Goal: Task Accomplishment & Management: Complete application form

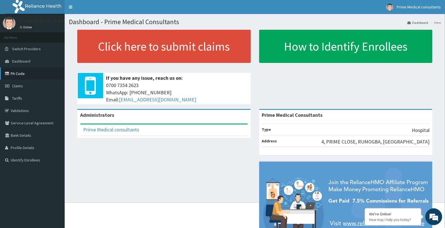
click at [21, 74] on link "PA Code" at bounding box center [32, 74] width 65 height 12
click at [22, 83] on link "Claims" at bounding box center [32, 86] width 65 height 12
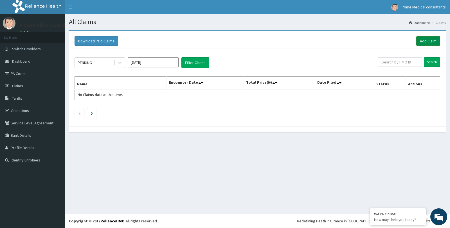
click at [433, 39] on link "Add Claim" at bounding box center [428, 41] width 24 height 10
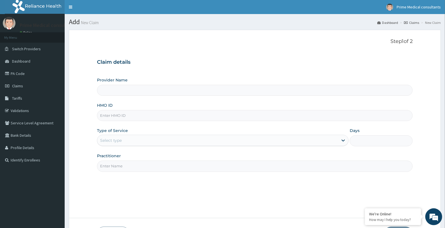
type input "Prime Medical Consultants"
click at [107, 116] on input "HMO ID" at bounding box center [255, 115] width 316 height 11
paste input "ABP/10106/A"
type input "ABP/10106/A"
click at [113, 141] on div "Select type" at bounding box center [111, 141] width 22 height 6
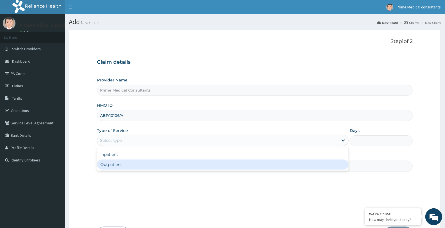
click at [125, 162] on div "Outpatient" at bounding box center [223, 165] width 252 height 10
type input "1"
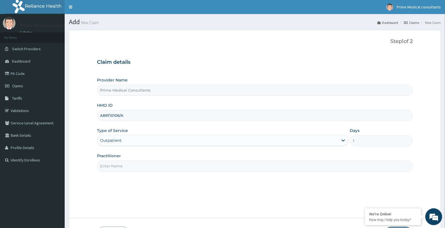
click at [137, 166] on input "Practitioner" at bounding box center [255, 166] width 316 height 11
type input "DR OKECHUCKWU"
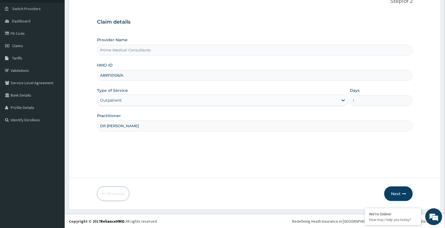
scroll to position [41, 0]
click at [396, 192] on button "Next" at bounding box center [399, 194] width 28 height 15
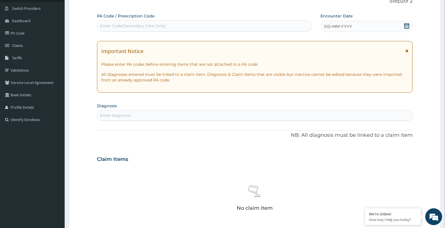
click at [159, 26] on div "Enter Code(Secondary Care Only)" at bounding box center [133, 26] width 66 height 6
paste input "PA/6B5EC6"
type input "PA/6B5EC6"
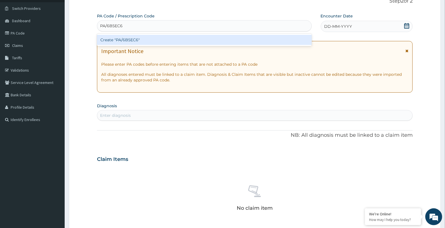
click at [129, 38] on div "Create "PA/6B5EC6"" at bounding box center [204, 40] width 215 height 10
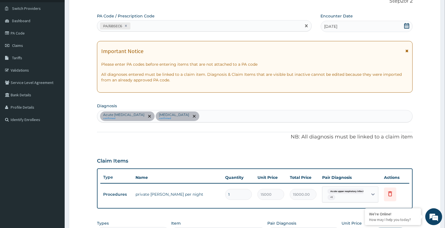
click at [136, 24] on div "PA/6B5EC6" at bounding box center [199, 25] width 204 height 9
paste input "PA/49947E"
type input "PA/49947E"
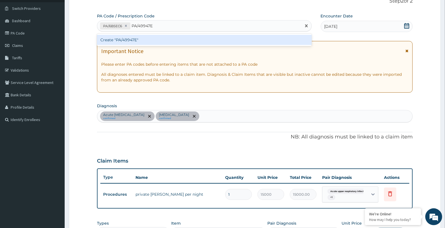
click at [128, 40] on div "Create "PA/49947E"" at bounding box center [204, 40] width 215 height 10
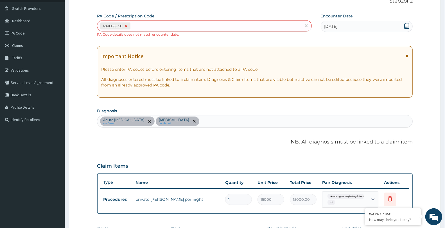
click at [124, 26] on icon at bounding box center [126, 26] width 4 height 4
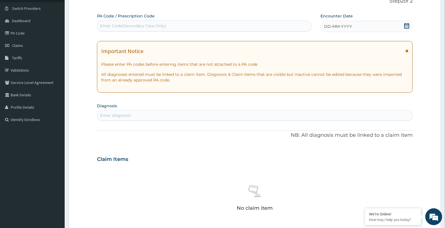
click at [113, 26] on div "Enter Code(Secondary Care Only)" at bounding box center [133, 26] width 66 height 6
paste input "PA/49947E"
type input "PA/49947E"
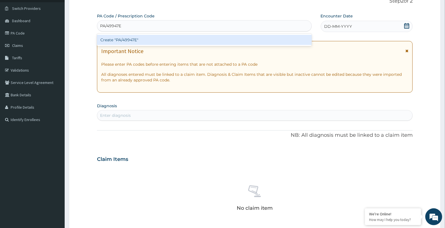
click at [125, 38] on div "Create "PA/49947E"" at bounding box center [204, 40] width 215 height 10
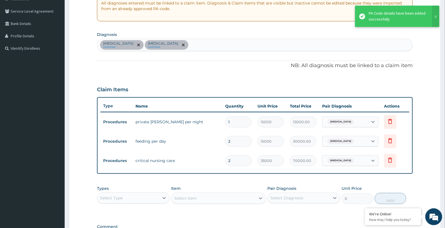
scroll to position [113, 0]
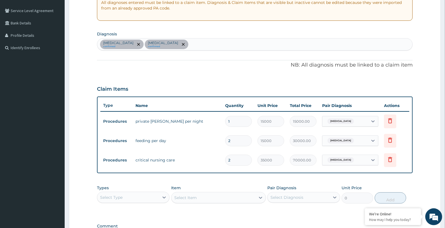
click at [245, 120] on input "1" at bounding box center [238, 121] width 27 height 11
type input "0.00"
type input "4"
type input "60000.00"
type input "4"
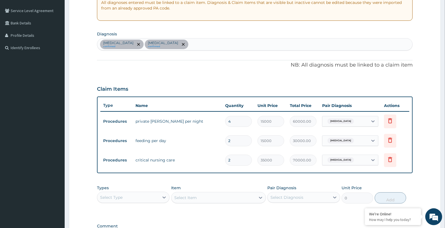
click at [243, 137] on input "2" at bounding box center [238, 141] width 27 height 11
type input "0.00"
type input "4"
type input "60000.00"
type input "1"
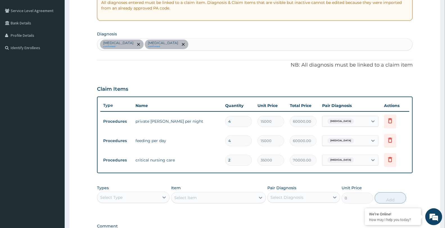
type input "15000.00"
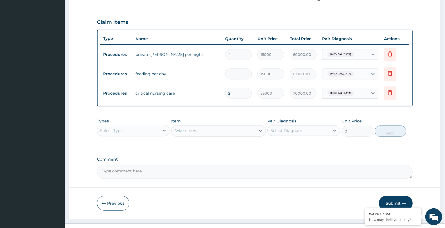
scroll to position [189, 0]
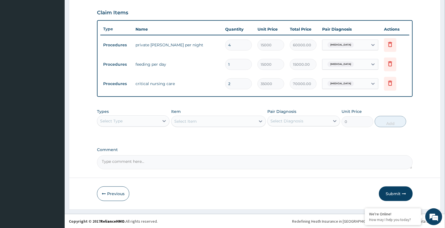
type input "1"
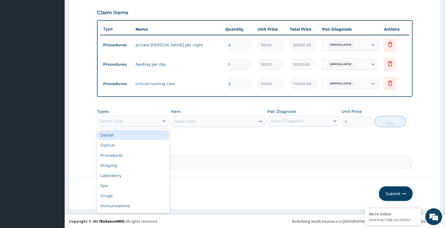
click at [123, 121] on div "Select Type" at bounding box center [128, 121] width 62 height 9
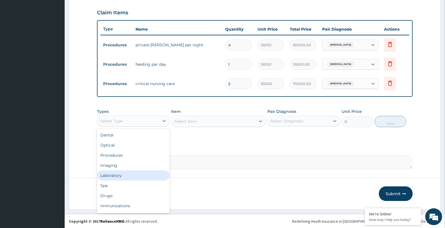
click at [127, 174] on div "Laboratory" at bounding box center [133, 176] width 73 height 10
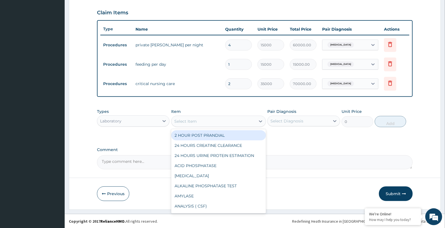
click at [194, 122] on div "Select Item" at bounding box center [185, 122] width 23 height 6
type input "full"
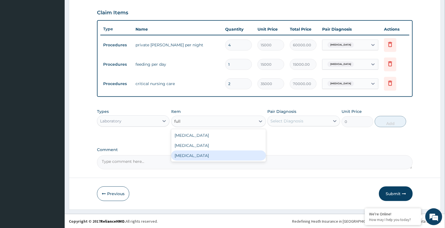
click at [191, 154] on div "[MEDICAL_DATA]" at bounding box center [218, 156] width 95 height 10
type input "5500"
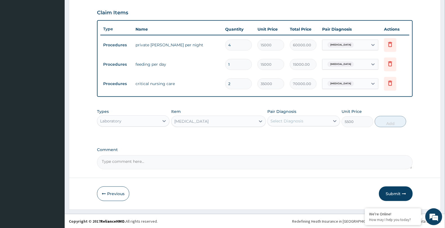
click at [206, 121] on div "[MEDICAL_DATA]" at bounding box center [191, 122] width 34 height 6
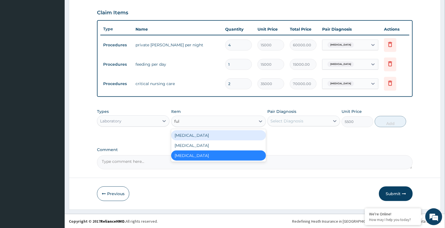
scroll to position [0, 0]
type input "full"
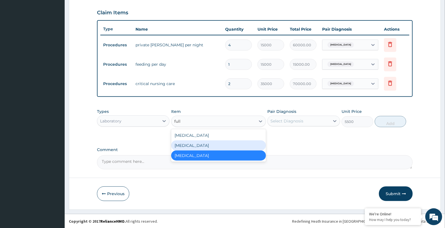
click at [197, 143] on div "Full blood count" at bounding box center [218, 146] width 95 height 10
type input "6500"
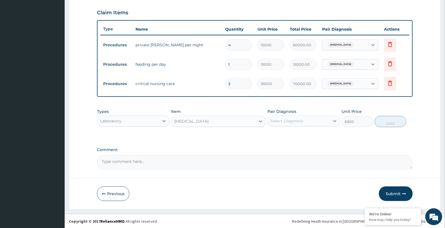
click at [213, 120] on div "[MEDICAL_DATA]" at bounding box center [214, 121] width 84 height 9
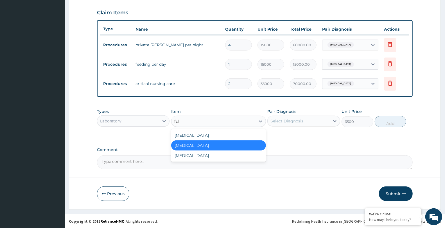
type input "full"
click at [203, 132] on div "[MEDICAL_DATA]" at bounding box center [218, 136] width 95 height 10
type input "2200"
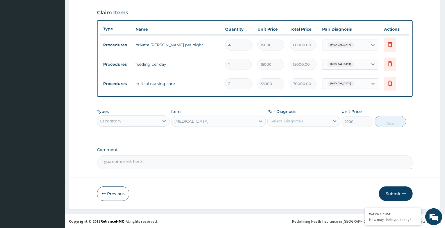
click at [202, 122] on div "[MEDICAL_DATA]" at bounding box center [191, 122] width 34 height 6
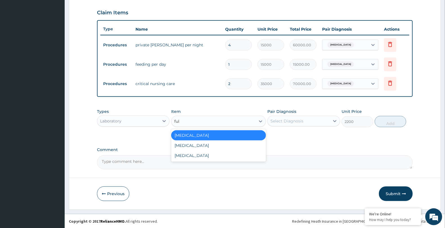
type input "full"
click at [197, 143] on div "[MEDICAL_DATA]" at bounding box center [218, 146] width 95 height 10
type input "6500"
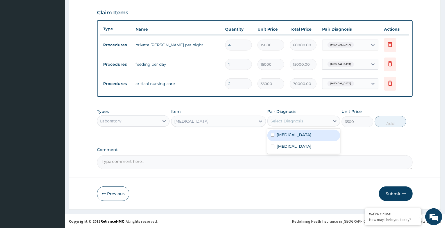
click at [295, 120] on div "Select Diagnosis" at bounding box center [287, 121] width 33 height 6
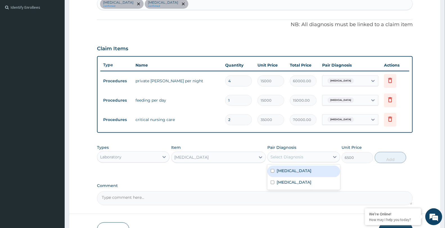
scroll to position [127, 0]
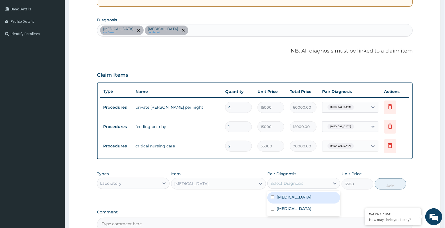
click at [195, 27] on div "Malaria confirmed Upper respiratory infection confirmed" at bounding box center [254, 30] width 315 height 12
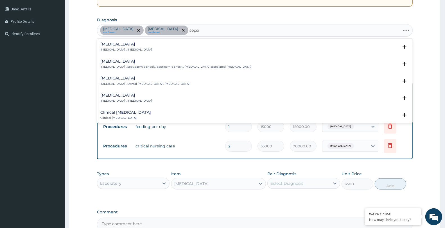
type input "sepsis"
click at [106, 52] on div "Sepsis Systemic infection , Sepsis Select Status Query Query covers suspected (…" at bounding box center [254, 48] width 309 height 13
click at [106, 47] on div "Sepsis Systemic infection , Sepsis" at bounding box center [126, 47] width 52 height 10
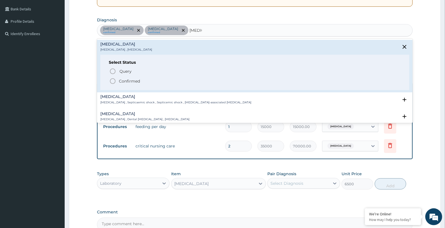
click at [112, 80] on icon "status option filled" at bounding box center [112, 81] width 7 height 7
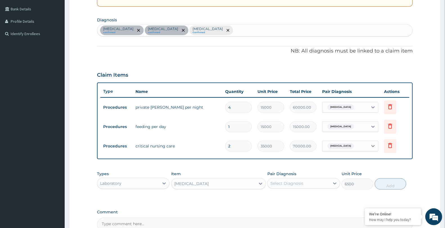
click at [302, 185] on div "Select Diagnosis" at bounding box center [287, 184] width 33 height 6
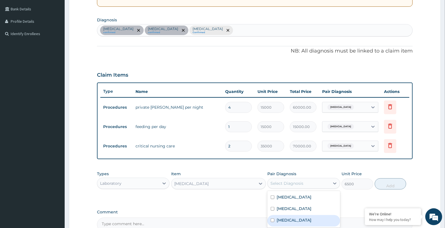
click at [304, 217] on div "[MEDICAL_DATA]" at bounding box center [304, 222] width 73 height 12
checkbox input "true"
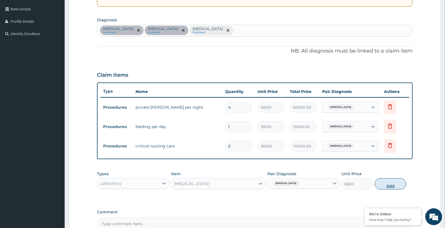
click at [398, 182] on button "Add" at bounding box center [391, 184] width 32 height 11
type input "0"
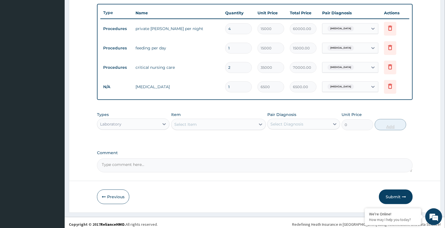
scroll to position [209, 0]
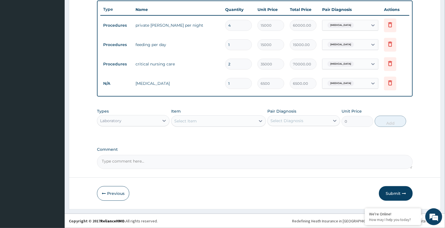
click at [189, 119] on div "Select Item" at bounding box center [185, 121] width 23 height 6
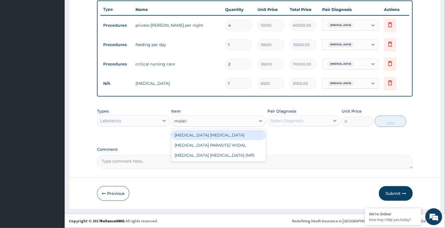
type input "malaria"
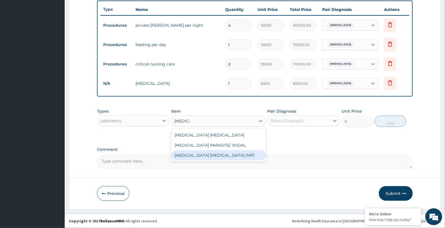
click at [192, 153] on div "[MEDICAL_DATA] [MEDICAL_DATA] (MP)" at bounding box center [218, 156] width 95 height 10
type input "2500"
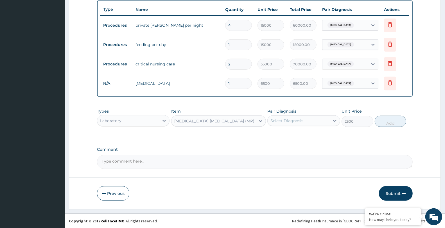
click at [285, 122] on div "Select Diagnosis" at bounding box center [287, 121] width 33 height 6
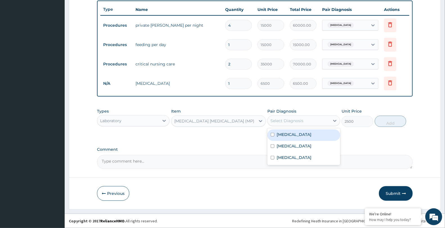
click at [291, 133] on div "[MEDICAL_DATA]" at bounding box center [304, 136] width 73 height 12
checkbox input "true"
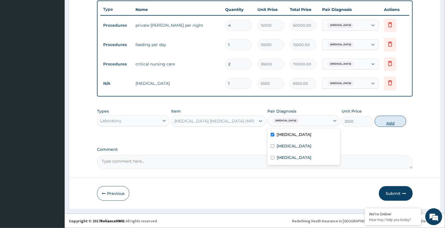
click at [385, 124] on button "Add" at bounding box center [391, 121] width 32 height 11
type input "0"
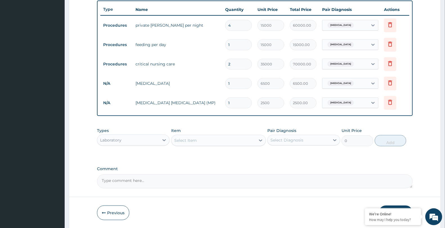
click at [195, 138] on div "Select Item" at bounding box center [185, 141] width 23 height 6
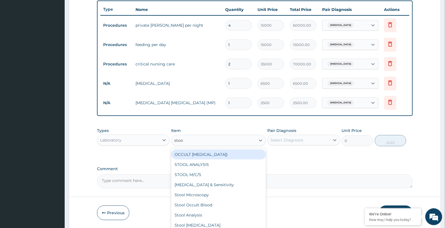
type input "stool"
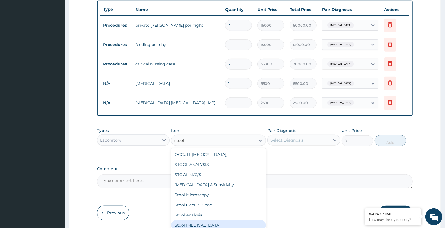
click at [213, 224] on div "Stool [MEDICAL_DATA]" at bounding box center [218, 226] width 95 height 10
type input "6500"
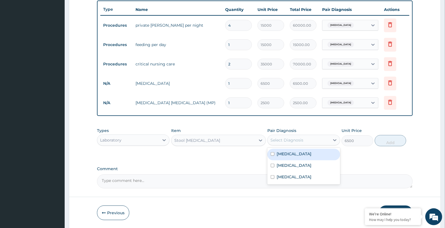
click at [286, 141] on div "Select Diagnosis" at bounding box center [287, 141] width 33 height 6
click at [292, 154] on div "[MEDICAL_DATA]" at bounding box center [304, 155] width 73 height 12
checkbox input "true"
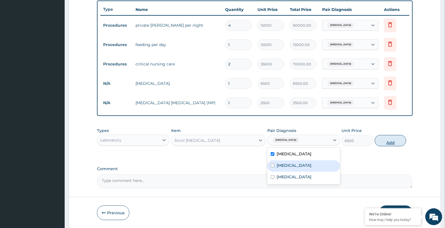
click at [394, 142] on button "Add" at bounding box center [391, 140] width 32 height 11
type input "0"
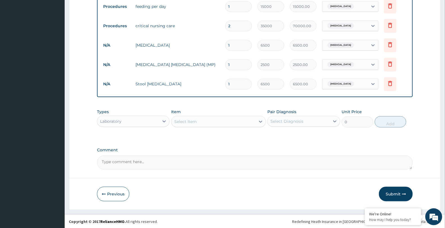
scroll to position [248, 0]
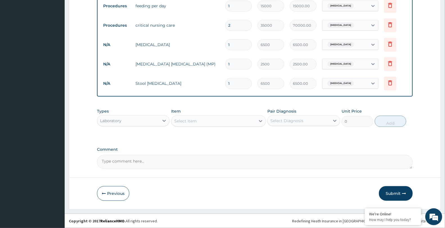
click at [117, 163] on textarea "Comment" at bounding box center [255, 162] width 316 height 14
paste textarea "PA/6B5EC6"
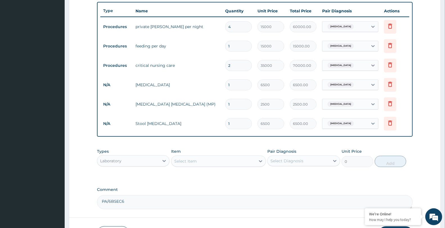
scroll to position [219, 0]
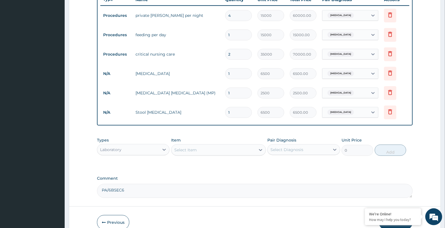
type textarea "PA/6B5EC6"
click at [131, 147] on div "Laboratory" at bounding box center [128, 149] width 62 height 9
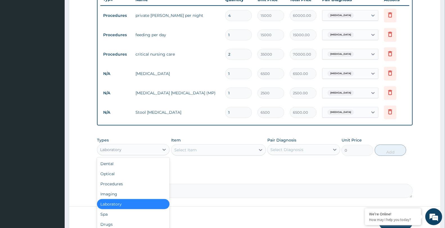
scroll to position [19, 0]
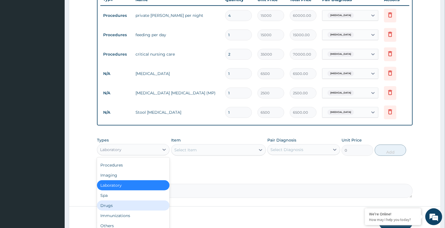
click at [122, 205] on div "Drugs" at bounding box center [133, 206] width 73 height 10
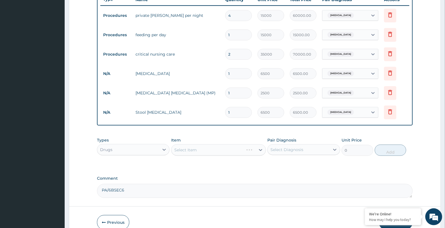
click at [196, 150] on div "Select Item" at bounding box center [218, 150] width 95 height 11
click at [196, 150] on div "Select Item" at bounding box center [185, 150] width 23 height 6
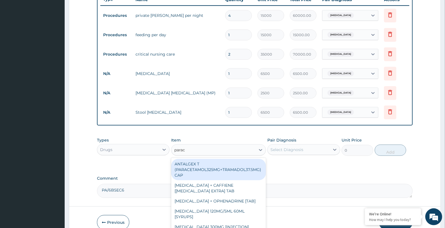
type input "parace"
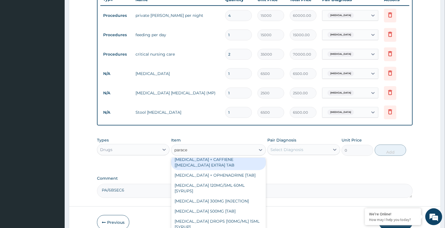
scroll to position [31, 0]
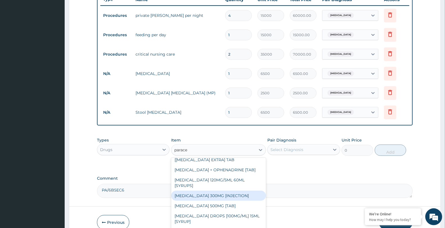
click at [243, 195] on div "PARACETAMOL 300MG [INJECTION]" at bounding box center [218, 196] width 95 height 10
type input "300"
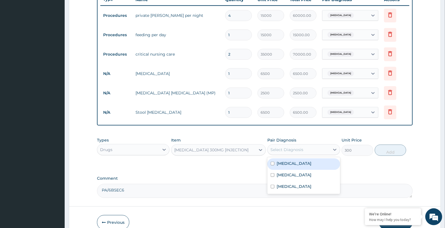
click at [286, 149] on div "Select Diagnosis" at bounding box center [287, 150] width 33 height 6
click at [286, 165] on label "Malaria" at bounding box center [294, 164] width 35 height 6
checkbox input "true"
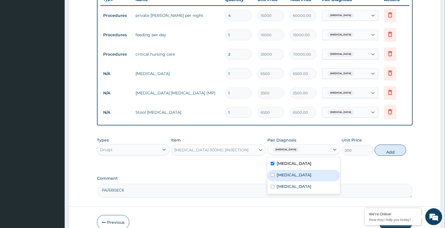
drag, startPoint x: 287, startPoint y: 173, endPoint x: 290, endPoint y: 187, distance: 13.7
click at [288, 175] on label "Upper respiratory infection" at bounding box center [294, 175] width 35 height 6
checkbox input "true"
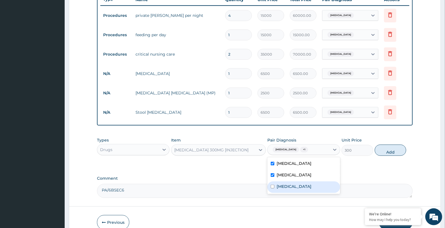
drag, startPoint x: 290, startPoint y: 187, endPoint x: 344, endPoint y: 164, distance: 59.0
click at [303, 181] on div "Malaria Upper respiratory infection Sepsis" at bounding box center [304, 176] width 73 height 37
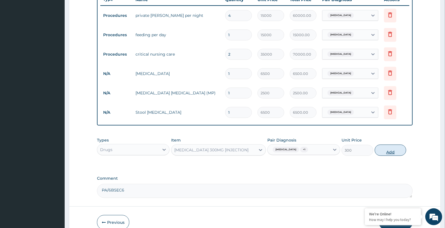
click at [388, 151] on button "Add" at bounding box center [391, 150] width 32 height 11
type input "0"
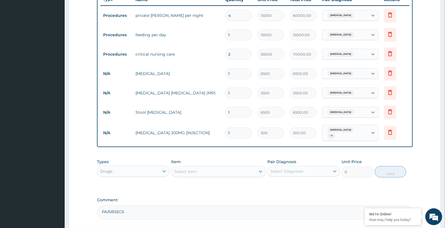
type input "0.00"
type input "2"
type input "600.00"
type input "2"
click at [189, 172] on div "Select Item" at bounding box center [185, 172] width 23 height 6
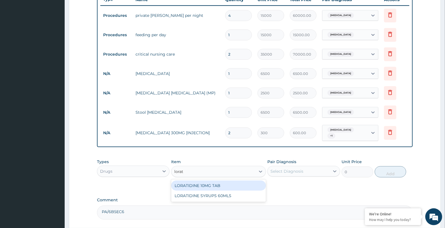
type input "lorati"
click at [217, 181] on div "LORATIDINE 10MG TAB" at bounding box center [218, 186] width 95 height 10
type input "100"
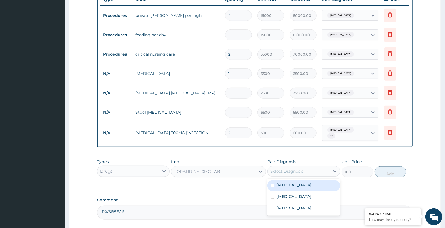
click at [281, 170] on div "Select Diagnosis" at bounding box center [287, 172] width 33 height 6
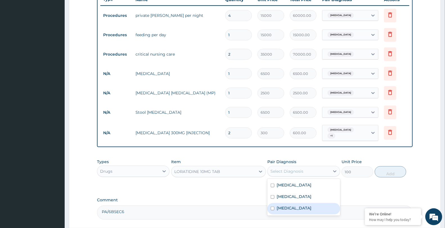
click at [294, 209] on div "Sepsis" at bounding box center [304, 209] width 73 height 12
checkbox input "true"
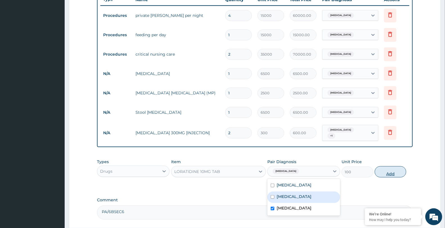
click at [389, 169] on button "Add" at bounding box center [391, 172] width 32 height 11
type input "0"
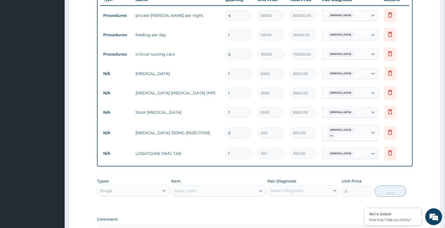
type input "13"
type input "1300.00"
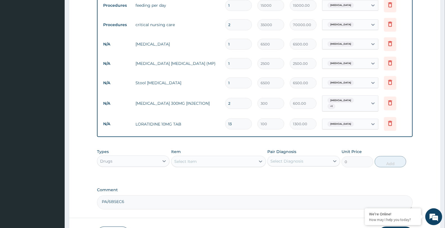
scroll to position [287, 0]
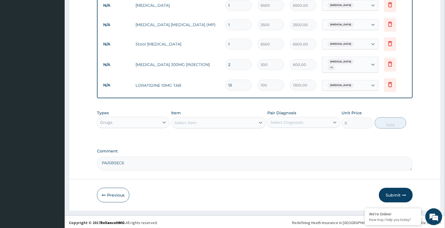
type input "13"
click at [205, 118] on div "Select Item" at bounding box center [214, 122] width 84 height 9
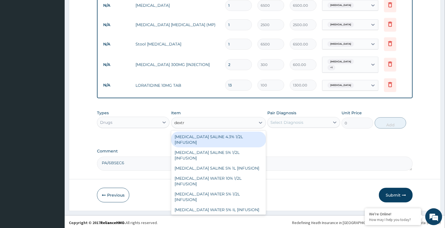
type input "dextro"
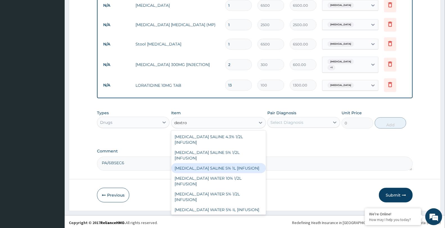
click at [203, 163] on div "DEXTROSE SALINE 5% 1L [INFUSION]" at bounding box center [218, 168] width 95 height 10
type input "4000"
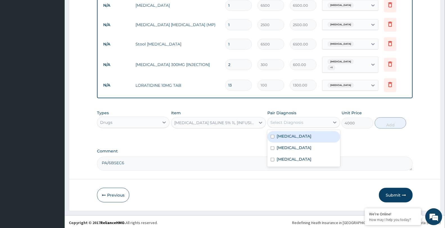
click at [289, 123] on div "Select Diagnosis" at bounding box center [287, 123] width 33 height 6
drag, startPoint x: 290, startPoint y: 136, endPoint x: 291, endPoint y: 148, distance: 12.2
click at [290, 137] on label "Malaria" at bounding box center [294, 137] width 35 height 6
checkbox input "true"
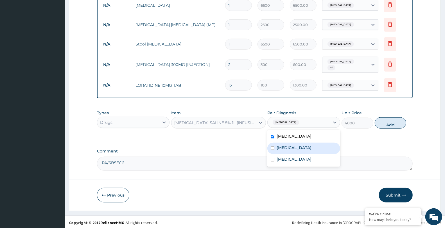
click at [291, 148] on label "Upper respiratory infection" at bounding box center [294, 148] width 35 height 6
checkbox input "true"
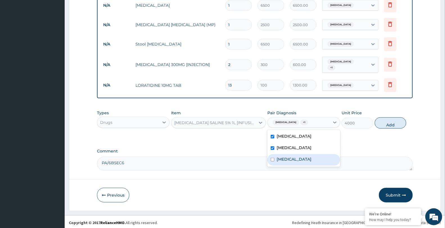
drag, startPoint x: 291, startPoint y: 156, endPoint x: 364, endPoint y: 144, distance: 73.3
click at [297, 156] on div "Sepsis" at bounding box center [304, 160] width 73 height 12
checkbox input "true"
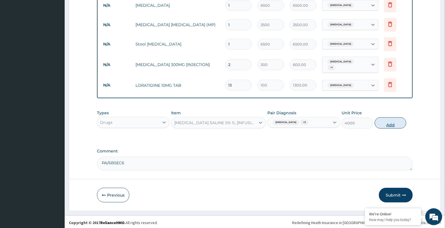
click at [394, 123] on button "Add" at bounding box center [391, 123] width 32 height 11
type input "0"
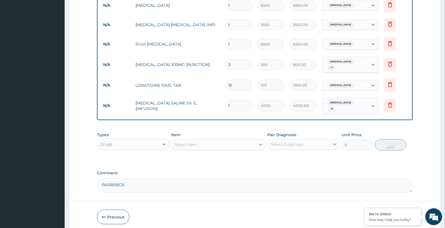
type input "0.00"
type input "3"
type input "12000.00"
type input "3"
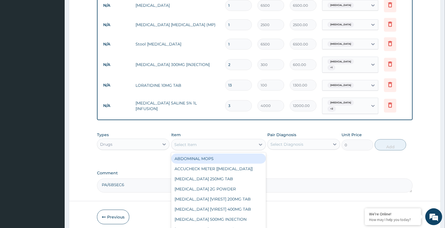
click at [198, 140] on div "Select Item" at bounding box center [214, 144] width 84 height 9
type input "artes"
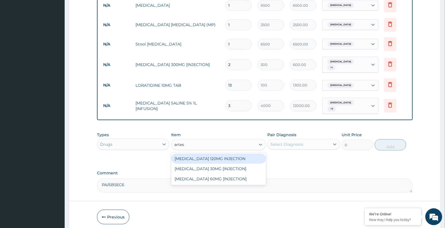
drag, startPoint x: 200, startPoint y: 155, endPoint x: 296, endPoint y: 149, distance: 95.6
click at [202, 156] on div "ARTESUNATE 120MG INJECTION" at bounding box center [218, 159] width 95 height 10
type input "4000"
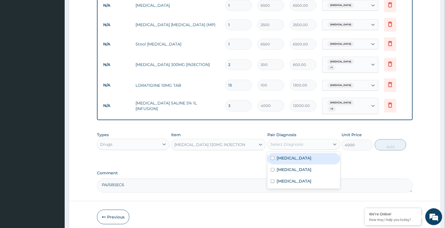
click at [305, 145] on div "Select Diagnosis" at bounding box center [304, 144] width 73 height 11
click at [300, 155] on div "Malaria" at bounding box center [304, 159] width 73 height 12
checkbox input "true"
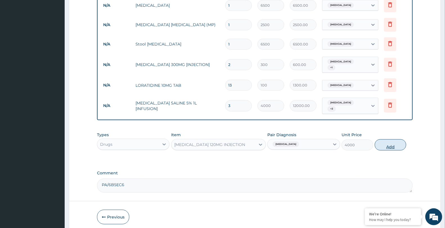
click at [390, 140] on button "Add" at bounding box center [391, 145] width 32 height 11
type input "0"
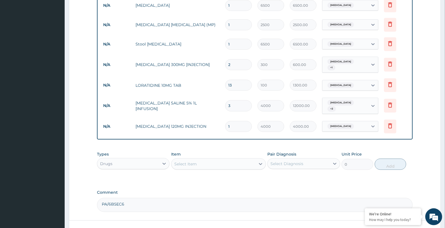
type input "0.00"
type input "3"
type input "12000.00"
type input "3"
click at [187, 162] on div "Select Item" at bounding box center [185, 165] width 23 height 6
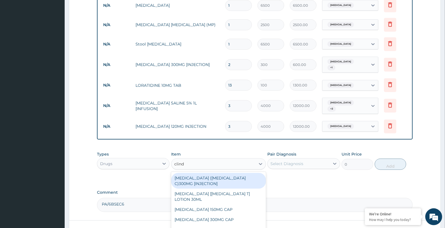
type input "clinda"
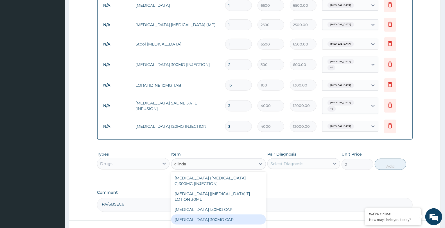
click at [210, 215] on div "CLINDAMYCIN 300MG CAP" at bounding box center [218, 220] width 95 height 10
type input "750"
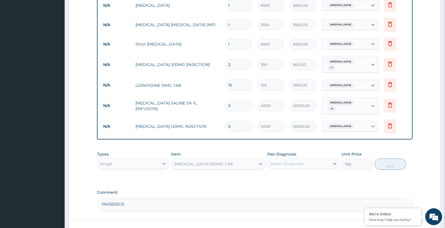
click at [282, 160] on div "Select Diagnosis" at bounding box center [299, 164] width 62 height 9
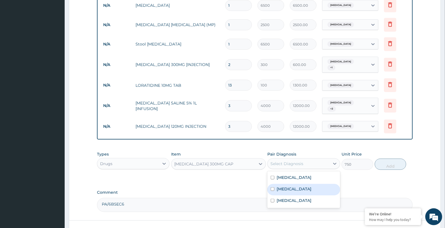
click at [292, 187] on label "Upper respiratory infection" at bounding box center [294, 190] width 35 height 6
checkbox input "true"
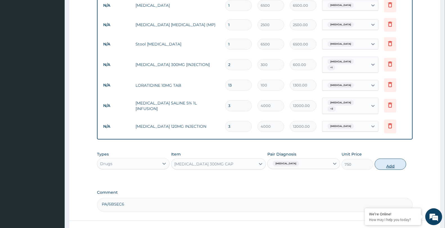
click at [389, 161] on button "Add" at bounding box center [391, 164] width 32 height 11
type input "0"
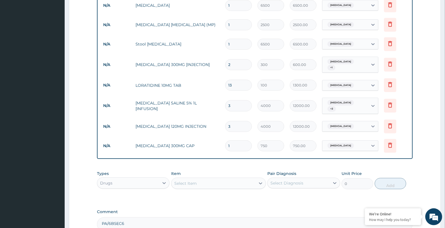
type input "0.00"
type input "8"
type input "6000.00"
type input "8"
click at [187, 179] on div "Select Item" at bounding box center [214, 183] width 84 height 9
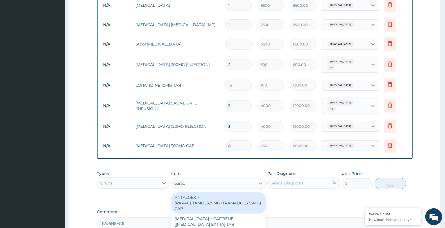
type input "parace"
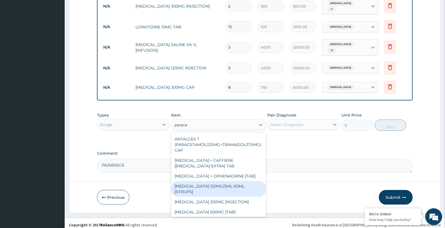
scroll to position [31, 0]
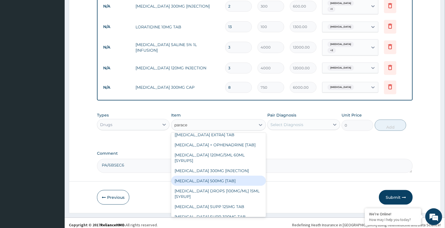
click at [232, 180] on div "PARACETAMOL 500MG [TAB]" at bounding box center [218, 181] width 95 height 10
type input "30"
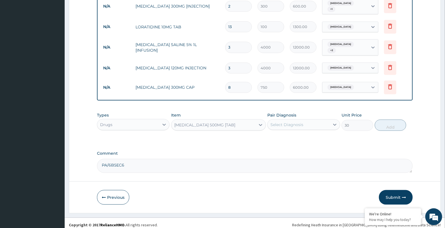
click at [310, 120] on div "Select Diagnosis" at bounding box center [299, 124] width 62 height 9
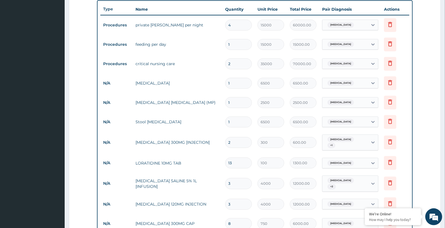
scroll to position [127, 0]
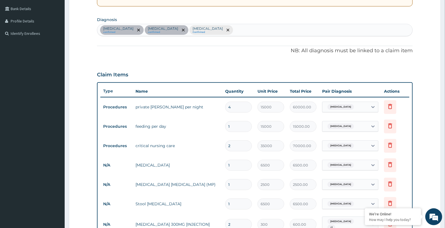
click at [217, 32] on div "Malaria confirmed Upper respiratory infection confirmed Sepsis Confirmed" at bounding box center [254, 30] width 315 height 12
type input "pain"
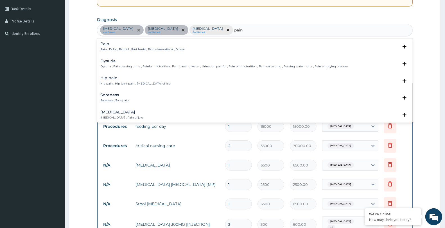
click at [141, 50] on p "Pain , Dolor , Painful , Part hurts , Pain observations , Dolour" at bounding box center [142, 50] width 85 height 4
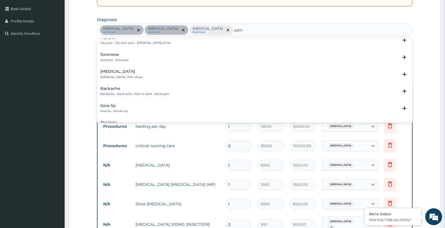
scroll to position [0, 0]
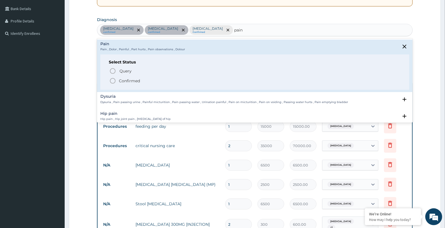
click at [113, 80] on icon "status option filled" at bounding box center [112, 81] width 7 height 7
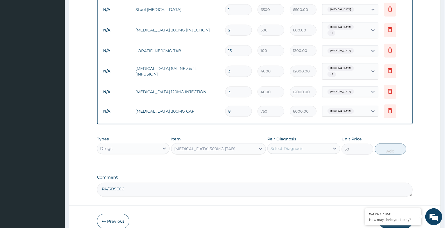
scroll to position [346, 0]
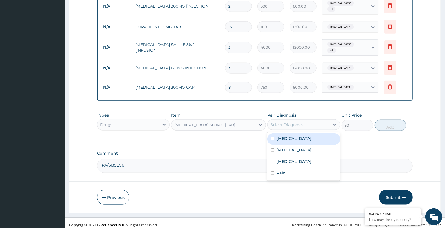
click at [291, 122] on div "Select Diagnosis" at bounding box center [287, 125] width 33 height 6
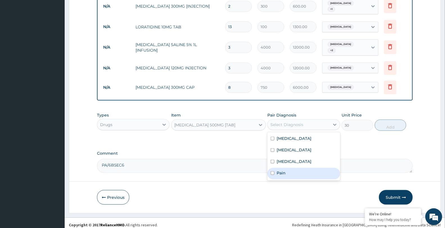
drag, startPoint x: 283, startPoint y: 165, endPoint x: 361, endPoint y: 109, distance: 96.4
click at [295, 149] on div "Malaria Upper respiratory infection Sepsis Pain" at bounding box center [304, 157] width 73 height 48
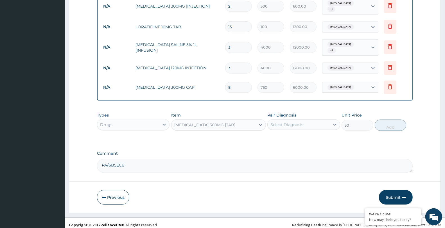
click at [299, 122] on div "Select Diagnosis" at bounding box center [287, 125] width 33 height 6
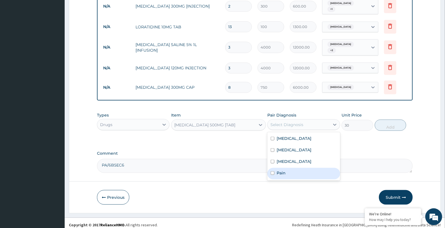
click at [281, 171] on label "Pain" at bounding box center [281, 174] width 9 height 6
checkbox input "true"
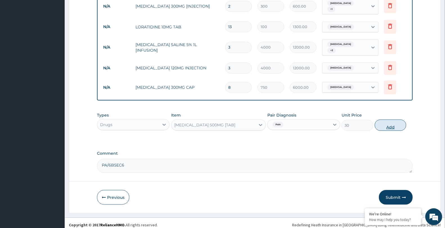
click at [392, 122] on button "Add" at bounding box center [391, 125] width 32 height 11
type input "0"
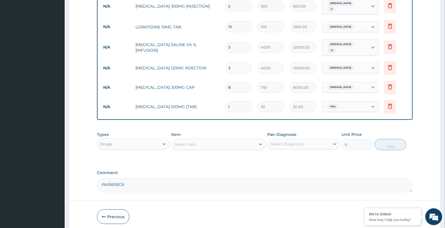
type input "12"
type input "360.00"
type input "1"
type input "30.00"
type input "0.00"
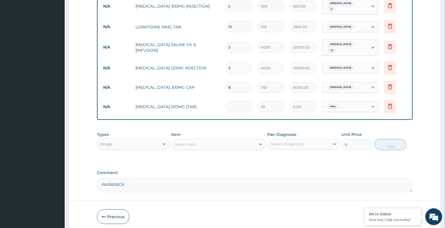
type input "3"
type input "90.00"
type input "36"
type input "1080.00"
type input "36"
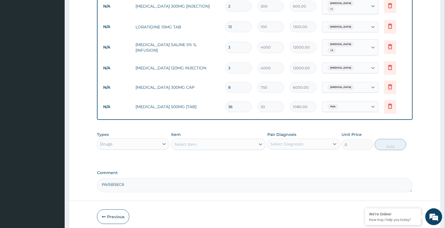
click at [198, 142] on div "Select Item" at bounding box center [214, 144] width 84 height 9
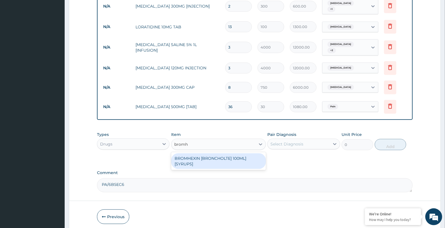
type input "bromhe"
click at [195, 154] on div "BROMHEXIN [BRONCHOLTE] 100ML] [SYRUPS]" at bounding box center [218, 162] width 95 height 16
type input "1000"
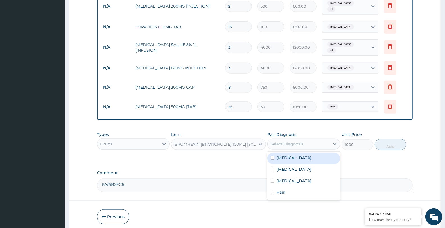
click at [277, 142] on div "Select Diagnosis" at bounding box center [287, 145] width 33 height 6
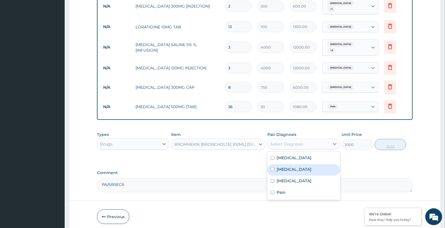
drag, startPoint x: 304, startPoint y: 165, endPoint x: 382, endPoint y: 136, distance: 83.0
click at [308, 165] on div "Upper respiratory infection" at bounding box center [304, 171] width 73 height 12
checkbox input "true"
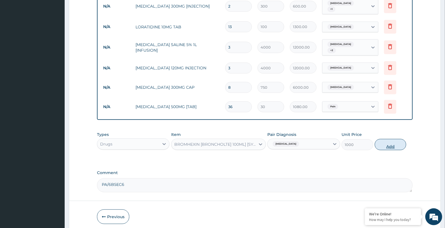
click at [390, 140] on button "Add" at bounding box center [391, 144] width 32 height 11
type input "0"
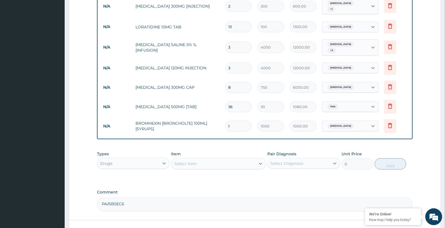
click at [210, 162] on div "Select Item" at bounding box center [214, 164] width 84 height 9
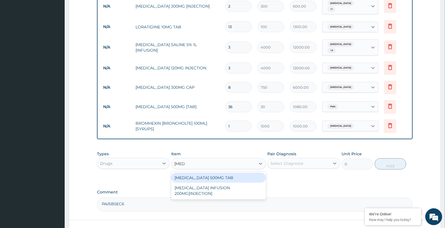
type input "ciprof"
click at [207, 173] on div "CIPROFLOXACIN 500MG TAB" at bounding box center [218, 178] width 95 height 10
type input "300"
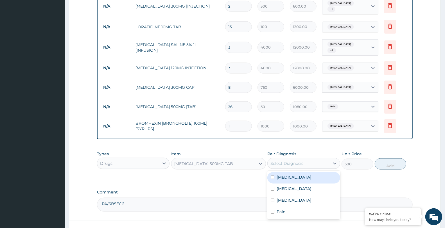
click at [308, 159] on div "Select Diagnosis" at bounding box center [299, 163] width 62 height 9
click at [303, 186] on label "Upper respiratory infection" at bounding box center [294, 189] width 35 height 6
checkbox input "true"
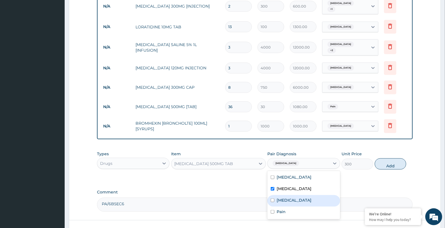
click at [295, 197] on div "Sepsis" at bounding box center [304, 202] width 73 height 12
checkbox input "true"
click at [391, 164] on button "Add" at bounding box center [391, 164] width 32 height 11
type input "0"
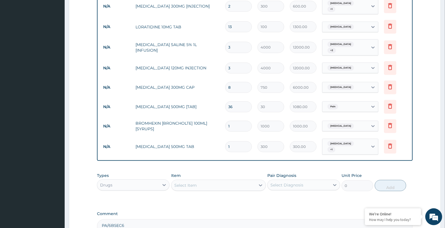
click at [185, 183] on div "Select Item" at bounding box center [185, 186] width 23 height 6
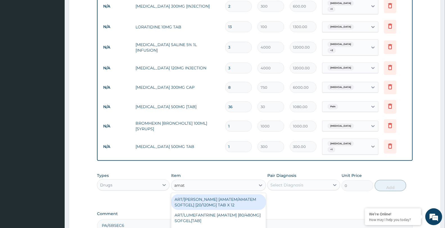
type input "amate"
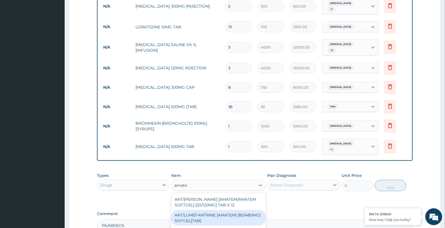
click at [229, 214] on div "ART/LUMEFANTRINE [AMATEM] [80/480MG] SOFGEL[TAB]" at bounding box center [218, 218] width 95 height 16
type input "500"
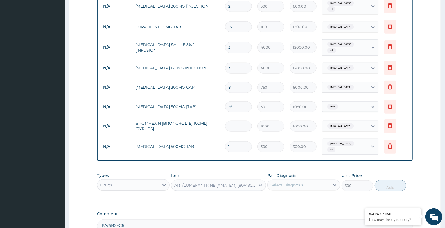
click at [304, 187] on div "Select Diagnosis" at bounding box center [304, 185] width 73 height 11
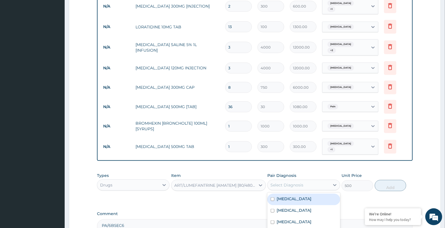
click at [299, 195] on div "Malaria" at bounding box center [304, 200] width 73 height 12
checkbox input "true"
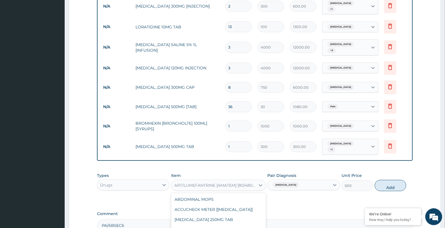
click at [232, 183] on div "ART/LUMEFANTRINE [AMATEM] [80/480MG] SOFGEL[TAB]" at bounding box center [215, 186] width 82 height 6
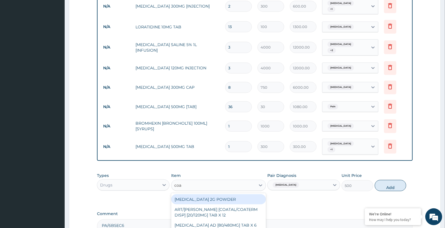
scroll to position [0, 0]
type input "coar"
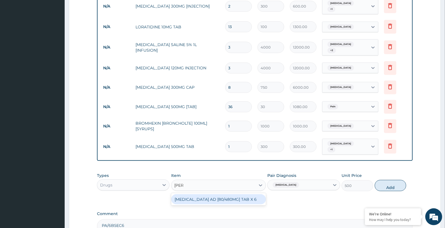
click at [228, 196] on div "COARTEM AD [80/480MG] TAB X 6" at bounding box center [218, 200] width 95 height 10
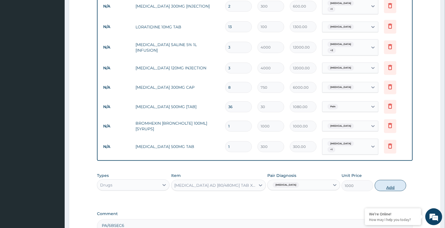
click at [386, 183] on button "Add" at bounding box center [391, 185] width 32 height 11
type input "0"
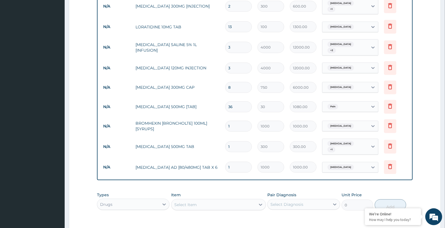
type input "0.00"
type input "6"
type input "6000.00"
type input "6"
click at [190, 206] on div "Select Item" at bounding box center [214, 205] width 84 height 9
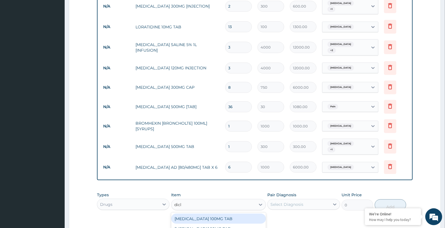
type input "diclo"
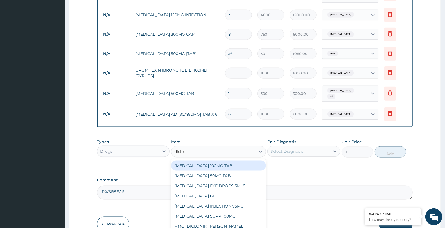
scroll to position [408, 0]
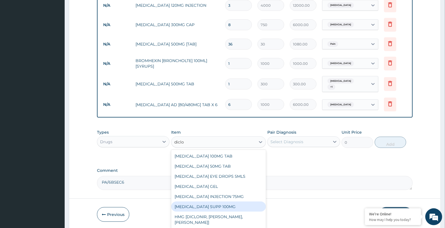
click at [230, 204] on div "DICLOFENAC SUPP 100MG" at bounding box center [218, 207] width 95 height 10
type input "1200"
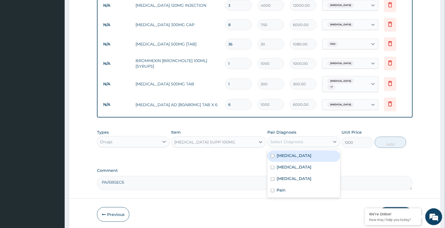
click at [298, 139] on div "Select Diagnosis" at bounding box center [287, 142] width 33 height 6
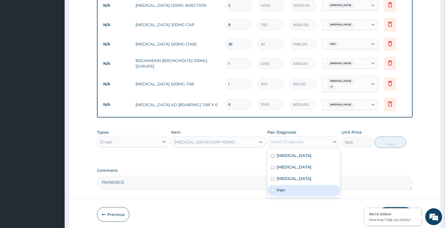
click at [291, 187] on div "Pain" at bounding box center [304, 191] width 73 height 12
checkbox input "true"
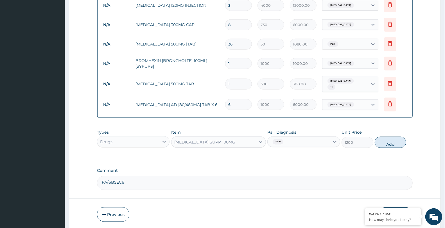
click at [390, 133] on div "Types Drugs Item DICLOFENAC SUPP 100MG Pair Diagnosis Pain Unit Price 1200 Add" at bounding box center [255, 139] width 316 height 24
click at [235, 79] on input "1" at bounding box center [238, 84] width 27 height 11
type input "12"
type input "3600.00"
type input "13"
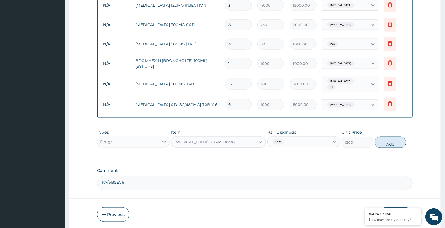
type input "3900.00"
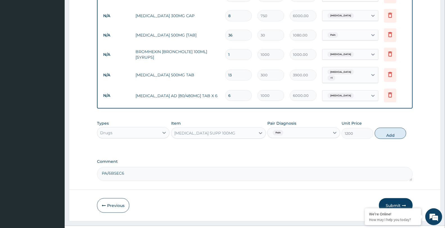
scroll to position [426, 0]
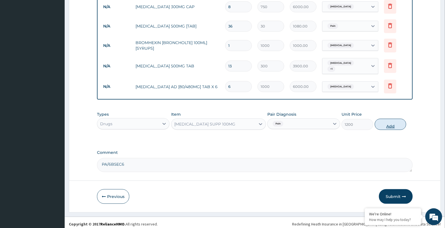
type input "13"
click at [391, 121] on button "Add" at bounding box center [391, 124] width 32 height 11
type input "0"
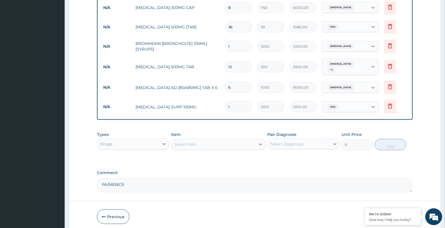
scroll to position [414, 0]
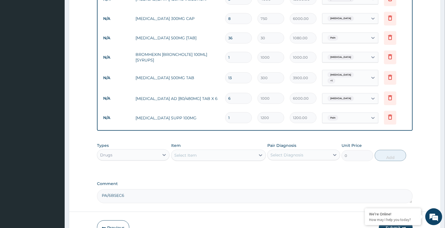
click at [246, 76] on input "13" at bounding box center [238, 78] width 27 height 11
type input "1"
type input "300.00"
type input "12"
type input "3600.00"
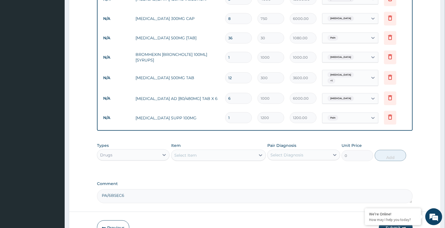
type input "10"
type input "3000.00"
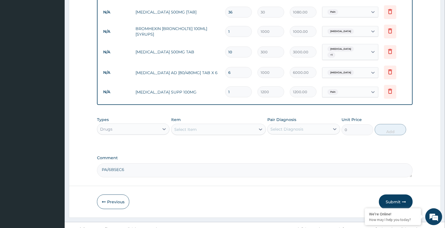
scroll to position [446, 0]
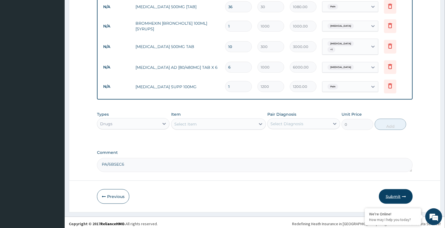
type input "10"
click at [395, 190] on button "Submit" at bounding box center [396, 197] width 34 height 15
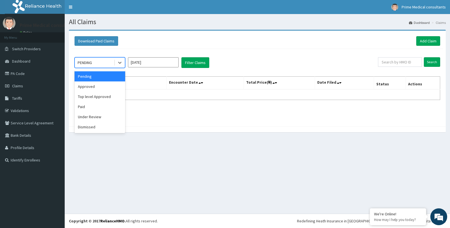
click at [106, 67] on div "PENDING" at bounding box center [94, 62] width 39 height 9
click at [93, 82] on div "Approved" at bounding box center [100, 87] width 51 height 10
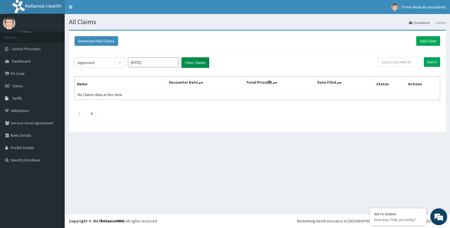
click at [189, 62] on button "Filter Claims" at bounding box center [195, 62] width 28 height 11
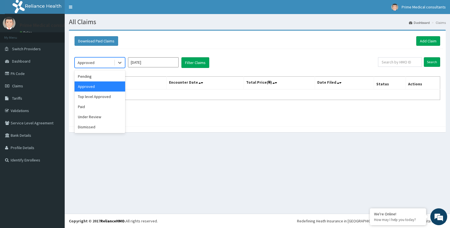
click at [113, 64] on div "Approved" at bounding box center [94, 62] width 39 height 9
click at [98, 117] on div "Under Review" at bounding box center [100, 117] width 51 height 10
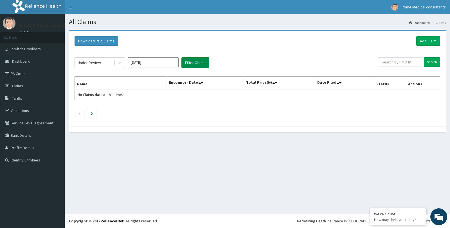
click at [196, 62] on button "Filter Claims" at bounding box center [195, 62] width 28 height 11
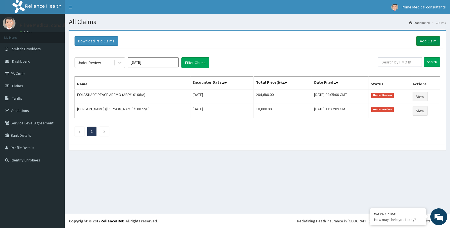
click at [429, 45] on link "Add Claim" at bounding box center [428, 41] width 24 height 10
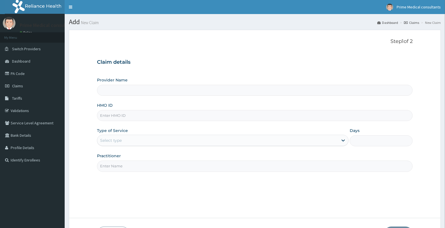
click at [118, 114] on input "HMO ID" at bounding box center [255, 115] width 316 height 11
type input "Prime Medical Consultants"
paste input "CYS/10027/F"
type input "CYS/10027/F"
click at [127, 141] on div "Select type" at bounding box center [217, 140] width 241 height 9
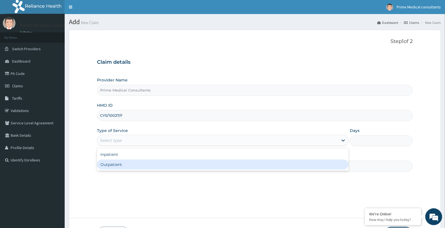
click at [114, 163] on div "Outpatient" at bounding box center [223, 165] width 252 height 10
type input "1"
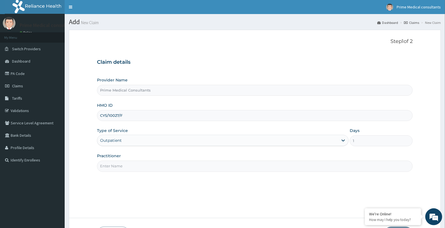
click at [115, 163] on input "Practitioner" at bounding box center [255, 166] width 316 height 11
type input "DR OKECHUCKWU"
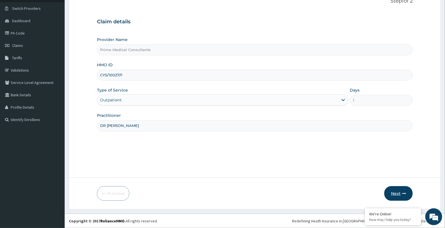
click at [395, 197] on button "Next" at bounding box center [399, 194] width 28 height 15
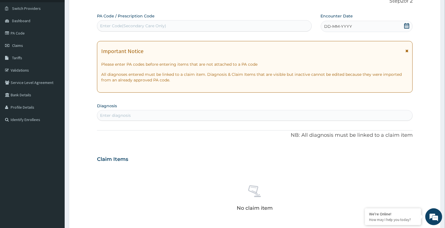
click at [116, 20] on div "Enter Code(Secondary Care Only)" at bounding box center [204, 25] width 215 height 11
click at [124, 23] on div "Enter Code(Secondary Care Only)" at bounding box center [133, 26] width 66 height 6
paste input "PA/67504F"
type input "PA/67504F"
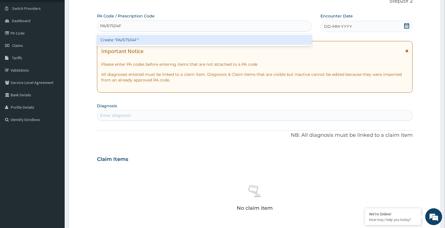
click at [128, 41] on div "Create "PA/67504F"" at bounding box center [204, 40] width 215 height 10
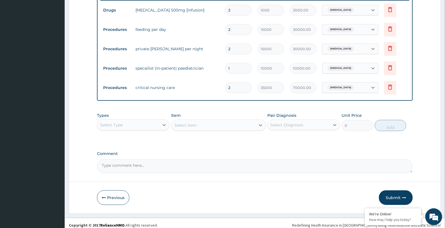
scroll to position [228, 0]
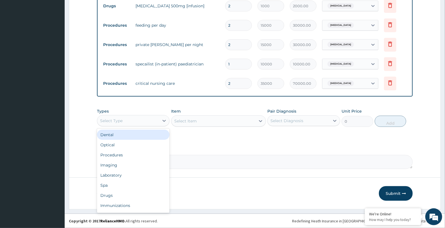
click at [148, 122] on div "Select Type" at bounding box center [128, 120] width 62 height 9
click at [134, 192] on div "Drugs" at bounding box center [133, 196] width 73 height 10
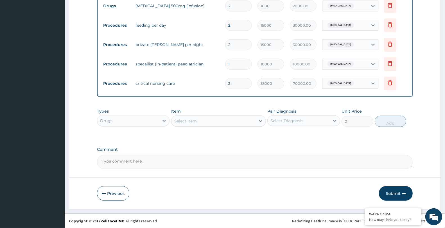
click at [192, 120] on div "Select Item" at bounding box center [185, 121] width 23 height 6
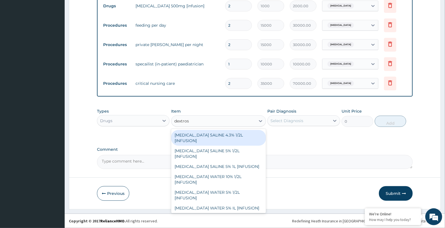
type input "dextrose"
click at [224, 134] on div "DEXTROSE SALINE 4.3% 1/2L [INFUSION]" at bounding box center [218, 138] width 95 height 16
type input "2000"
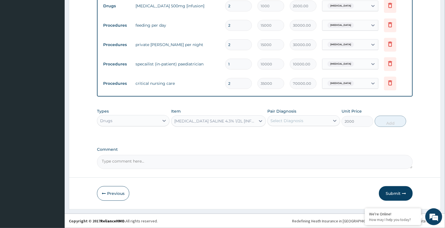
click at [286, 117] on div "Select Diagnosis" at bounding box center [299, 120] width 62 height 9
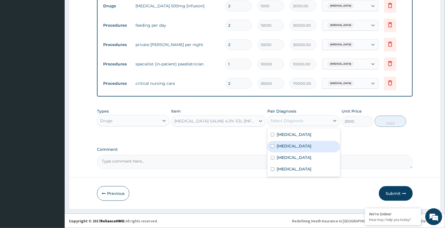
click at [295, 141] on div "Malaria" at bounding box center [304, 147] width 73 height 12
checkbox input "true"
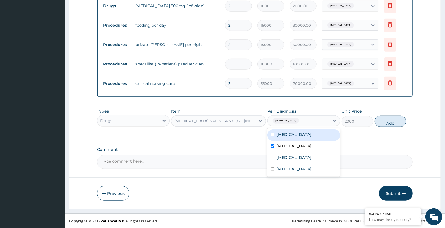
click at [296, 137] on div "Gingivitis" at bounding box center [304, 136] width 73 height 12
checkbox input "true"
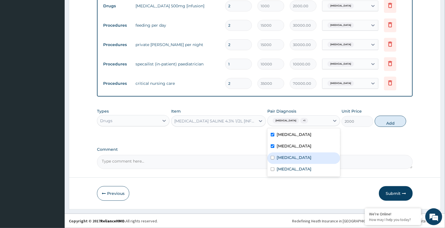
drag, startPoint x: 297, startPoint y: 156, endPoint x: 296, endPoint y: 174, distance: 18.0
click at [297, 159] on label "Upper respiratory infection" at bounding box center [294, 158] width 35 height 6
checkbox input "true"
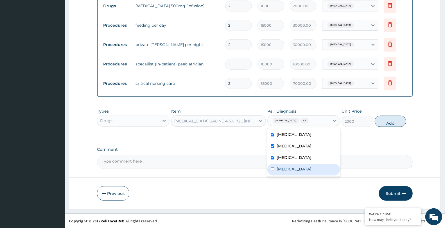
drag, startPoint x: 296, startPoint y: 173, endPoint x: 327, endPoint y: 156, distance: 35.5
click at [296, 171] on div "Acute sinusitis" at bounding box center [304, 170] width 73 height 12
checkbox input "true"
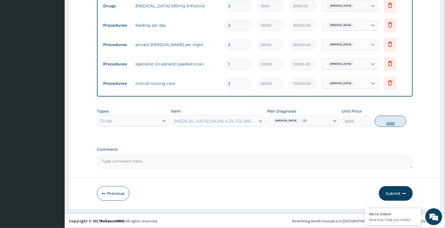
click at [383, 124] on button "Add" at bounding box center [391, 121] width 32 height 11
type input "0"
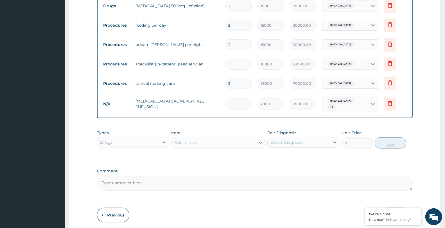
type input "0.00"
type input "2"
type input "4000.00"
type input "2"
click at [208, 142] on div "Select Item" at bounding box center [214, 142] width 84 height 9
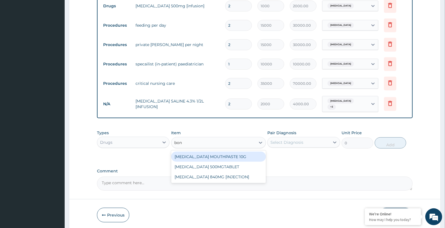
type input "bonj"
click at [205, 153] on div "[MEDICAL_DATA] MOUTHPASTE 10G" at bounding box center [218, 157] width 95 height 10
type input "1500"
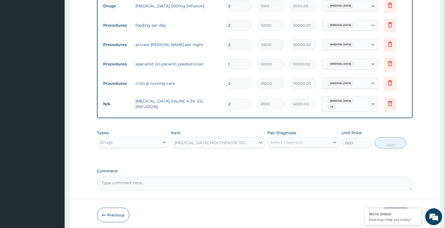
click at [311, 143] on div "Select Diagnosis" at bounding box center [299, 142] width 62 height 9
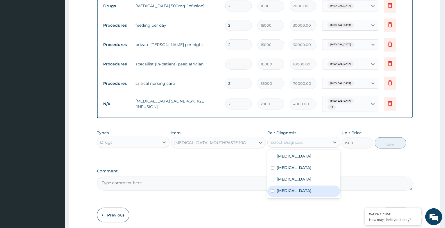
click at [296, 191] on label "Acute sinusitis" at bounding box center [294, 191] width 35 height 6
checkbox input "true"
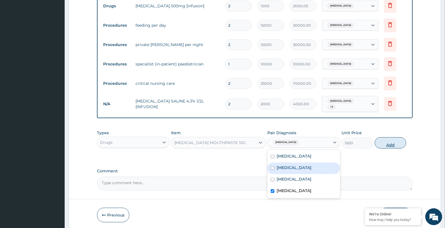
click at [389, 145] on button "Add" at bounding box center [391, 143] width 32 height 11
type input "0"
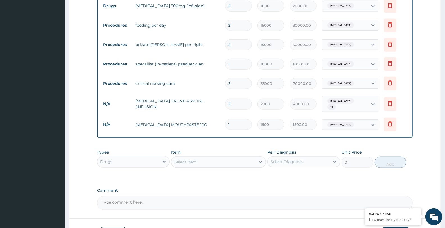
click at [236, 163] on div "Select Item" at bounding box center [214, 162] width 84 height 9
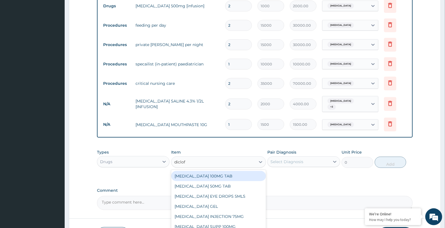
type input "diclofe"
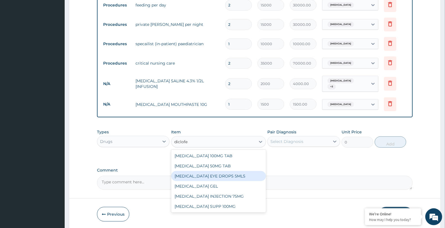
scroll to position [259, 0]
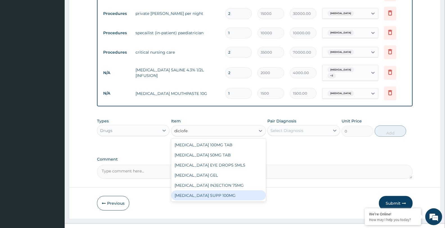
click at [227, 193] on div "[MEDICAL_DATA] SUPP 100MG" at bounding box center [218, 196] width 95 height 10
type input "1200"
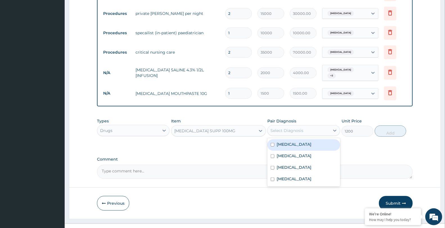
click at [286, 131] on div "Select Diagnosis" at bounding box center [287, 131] width 33 height 6
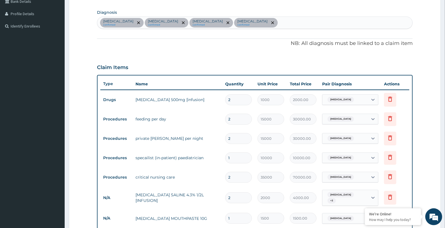
click at [271, 19] on div "Gingivitis confirmed Malaria confirmed Upper respiratory infection confirmed Ac…" at bounding box center [254, 23] width 315 height 12
type input "pain"
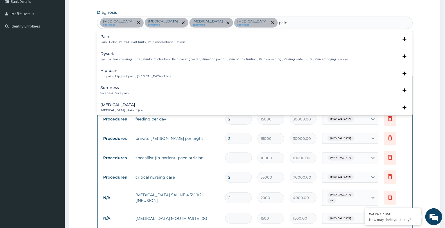
click at [146, 37] on h4 "Pain" at bounding box center [142, 37] width 85 height 4
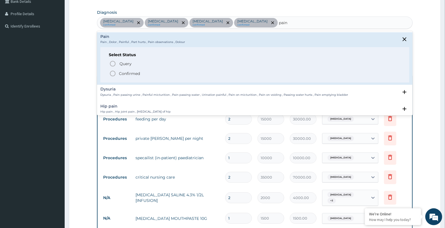
click at [115, 73] on icon "status option filled" at bounding box center [112, 73] width 7 height 7
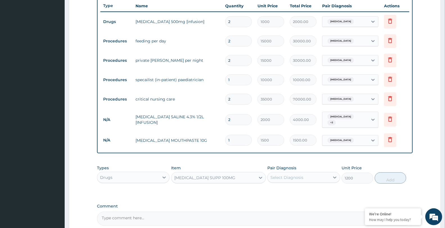
scroll to position [267, 0]
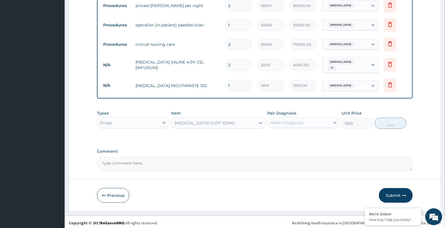
click at [297, 120] on div "Select Diagnosis" at bounding box center [287, 123] width 33 height 6
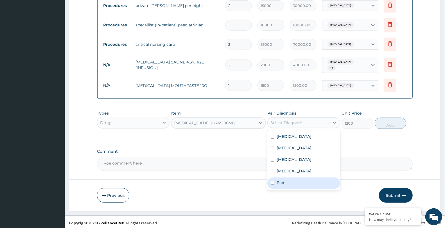
drag, startPoint x: 290, startPoint y: 182, endPoint x: 320, endPoint y: 159, distance: 37.6
click at [295, 175] on div "Gingivitis Malaria Upper respiratory infection Acute sinusitis Pain" at bounding box center [304, 161] width 73 height 60
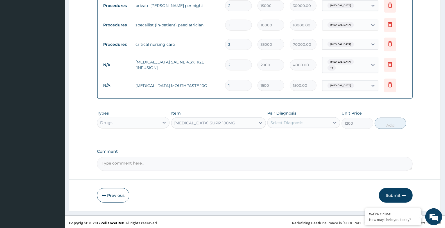
click at [291, 122] on div "Select Diagnosis" at bounding box center [287, 123] width 33 height 6
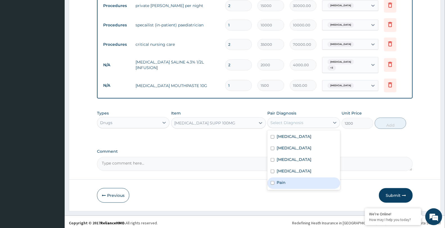
drag, startPoint x: 291, startPoint y: 183, endPoint x: 335, endPoint y: 158, distance: 51.2
click at [293, 181] on div "Pain" at bounding box center [304, 184] width 73 height 12
checkbox input "true"
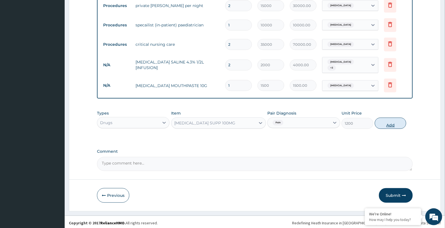
click at [391, 122] on button "Add" at bounding box center [391, 123] width 32 height 11
type input "0"
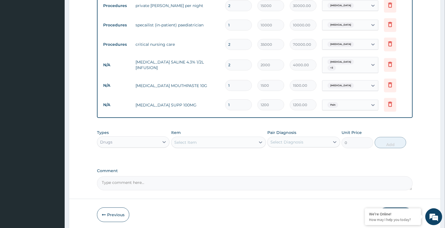
click at [193, 142] on div "Select Item" at bounding box center [185, 143] width 23 height 6
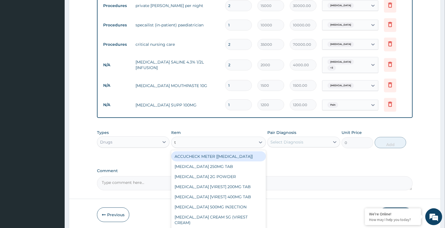
type input "tc"
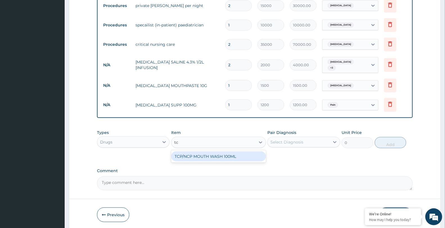
click at [194, 159] on div "TCP/NCP MOUTH WASH 100ML" at bounding box center [218, 157] width 95 height 10
type input "1800"
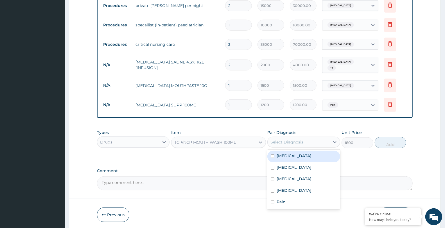
click at [297, 141] on div "Select Diagnosis" at bounding box center [287, 143] width 33 height 6
click at [297, 153] on div "Gingivitis" at bounding box center [304, 157] width 73 height 12
checkbox input "true"
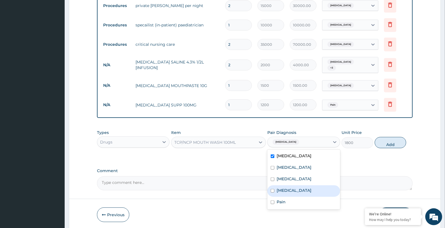
click at [296, 193] on div "Acute sinusitis" at bounding box center [304, 192] width 73 height 12
checkbox input "true"
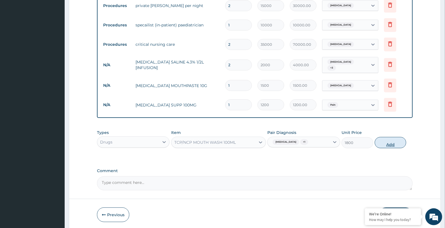
click at [380, 141] on button "Add" at bounding box center [391, 142] width 32 height 11
type input "0"
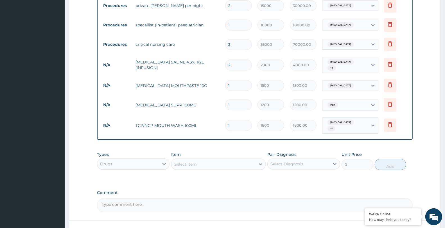
click at [185, 162] on div "Select Item" at bounding box center [185, 165] width 23 height 6
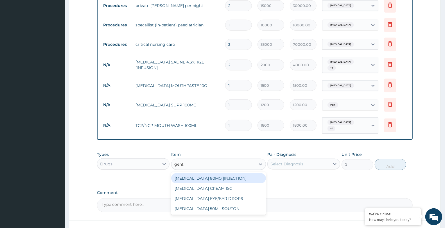
type input "genta"
click at [209, 176] on div "GENTAMICIN 80MG [INJECTION]" at bounding box center [218, 179] width 95 height 10
type input "500"
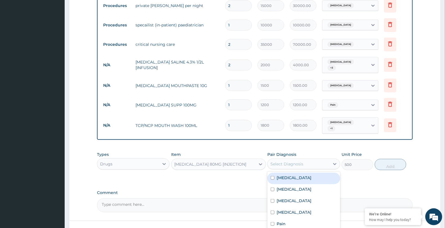
click at [270, 160] on div "Select Diagnosis" at bounding box center [299, 164] width 62 height 9
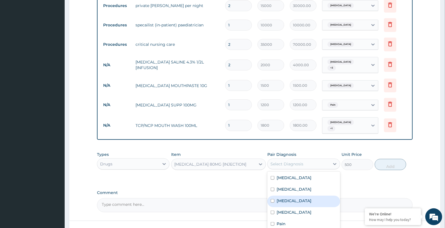
click at [308, 196] on div "Upper respiratory infection" at bounding box center [304, 202] width 73 height 12
checkbox input "true"
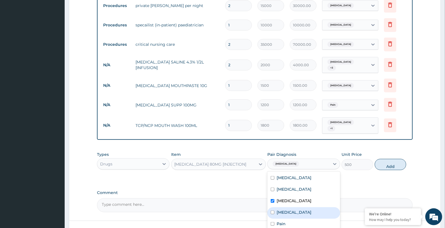
click at [309, 208] on div "Acute sinusitis" at bounding box center [304, 214] width 73 height 12
checkbox input "true"
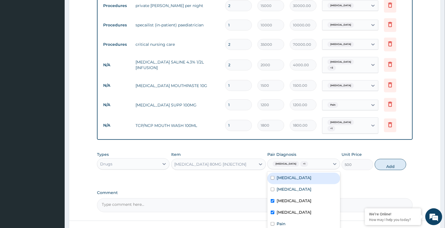
drag, startPoint x: 301, startPoint y: 173, endPoint x: 349, endPoint y: 165, distance: 49.0
click at [301, 173] on div "Gingivitis" at bounding box center [304, 179] width 73 height 12
checkbox input "true"
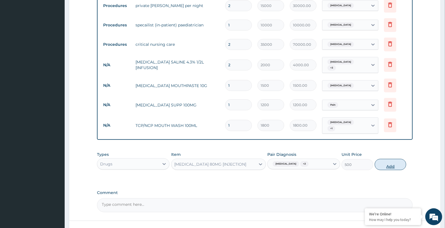
click at [390, 161] on button "Add" at bounding box center [391, 164] width 32 height 11
type input "0"
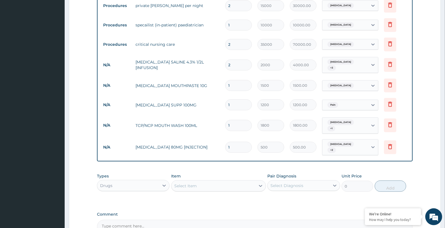
click at [244, 145] on input "1" at bounding box center [238, 147] width 27 height 11
type input "0.00"
type input "2"
type input "1000.00"
type input "1"
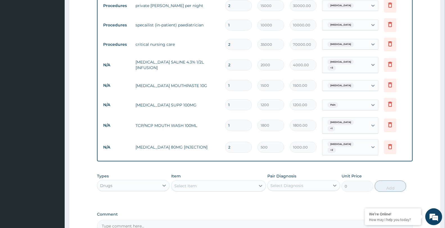
type input "500.00"
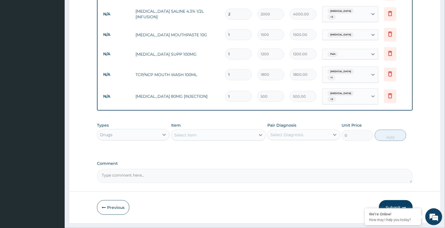
scroll to position [328, 0]
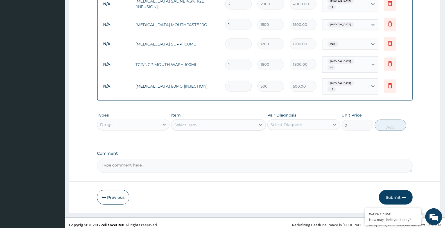
click at [188, 122] on div "Select Item" at bounding box center [185, 125] width 23 height 6
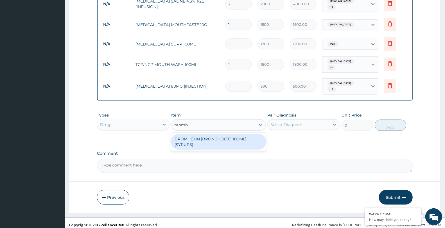
type input "bromhe"
click at [189, 134] on div "BROMHEXIN [BRONCHOLTE] 100ML] [SYRUPS]" at bounding box center [218, 142] width 95 height 16
type input "1000"
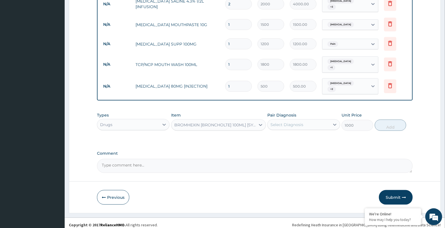
click at [290, 122] on div "Select Diagnosis" at bounding box center [287, 125] width 33 height 6
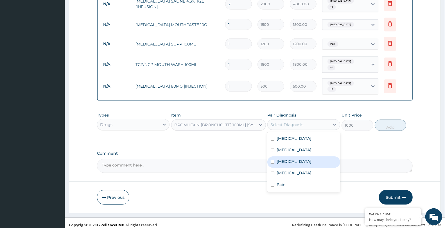
click at [289, 159] on label "Upper respiratory infection" at bounding box center [294, 162] width 35 height 6
checkbox input "true"
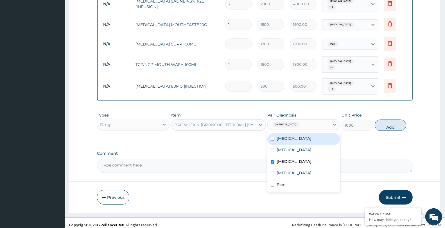
click at [387, 122] on button "Add" at bounding box center [391, 125] width 32 height 11
type input "0"
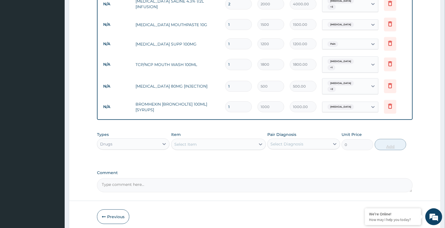
scroll to position [348, 0]
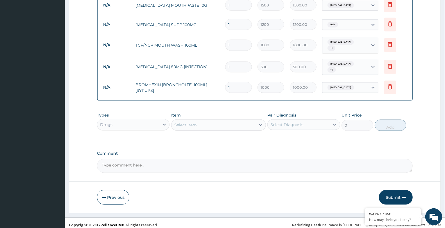
click at [201, 122] on div "Select Item" at bounding box center [214, 125] width 84 height 9
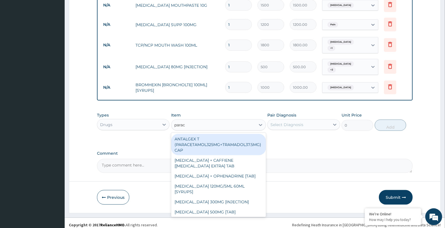
type input "parace"
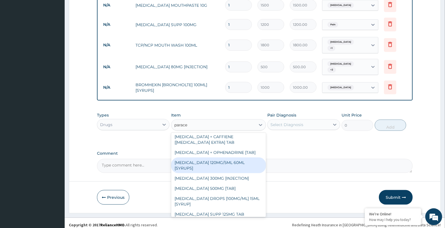
scroll to position [31, 0]
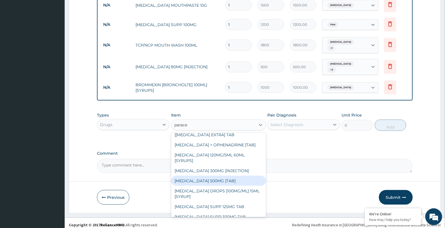
click at [205, 176] on div "PARACETAMOL 500MG [TAB]" at bounding box center [218, 181] width 95 height 10
type input "30"
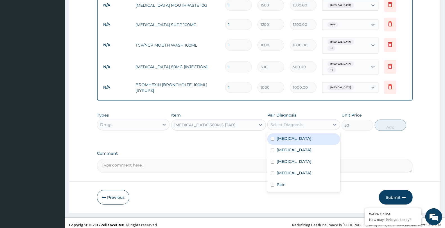
click at [282, 122] on div "Select Diagnosis" at bounding box center [287, 125] width 33 height 6
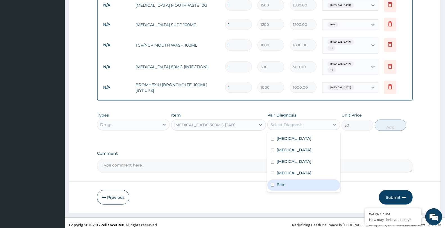
click at [291, 180] on div "Pain" at bounding box center [304, 186] width 73 height 12
checkbox input "true"
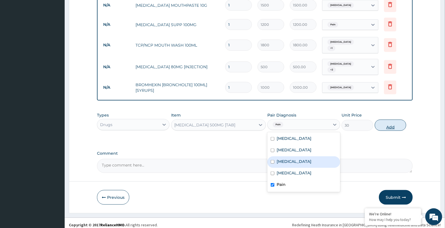
click at [390, 120] on button "Add" at bounding box center [391, 125] width 32 height 11
type input "0"
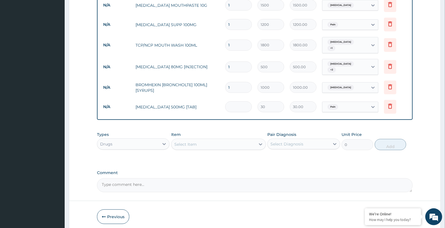
type input "0.00"
type input "2"
type input "60.00"
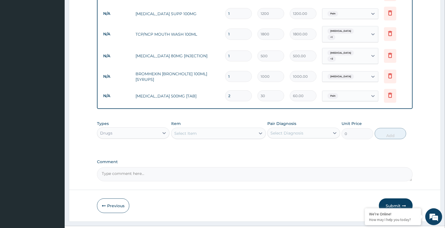
scroll to position [367, 0]
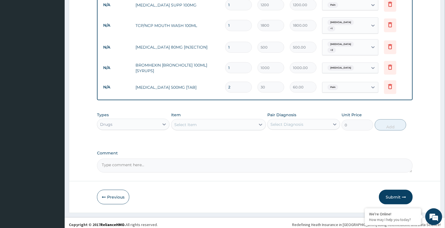
type input "2"
click at [185, 122] on div "Select Item" at bounding box center [185, 125] width 23 height 6
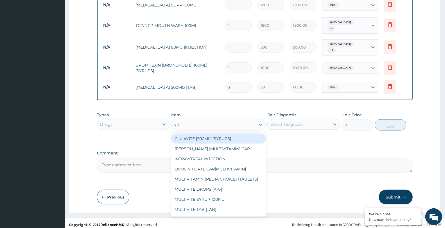
type input "vita"
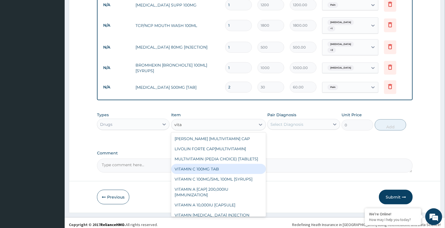
click at [200, 171] on div "VITAMIN C 100MG TAB" at bounding box center [218, 169] width 95 height 10
type input "15"
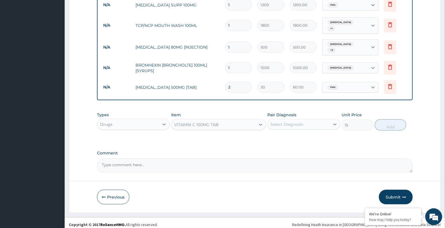
click at [309, 125] on div "Select Diagnosis" at bounding box center [304, 124] width 73 height 11
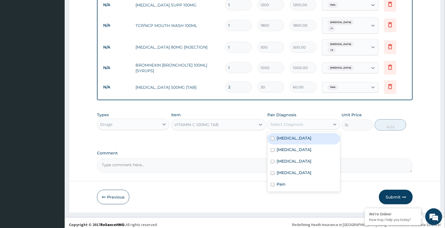
click at [294, 139] on div "Gingivitis" at bounding box center [304, 139] width 73 height 12
checkbox input "true"
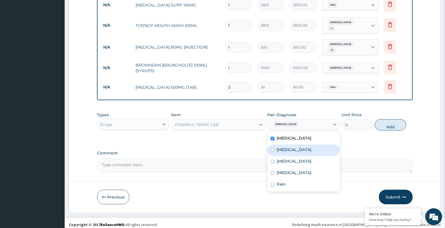
click at [295, 145] on div "Malaria" at bounding box center [304, 151] width 73 height 12
checkbox input "true"
click at [295, 162] on div "Upper respiratory infection" at bounding box center [304, 162] width 73 height 12
checkbox input "true"
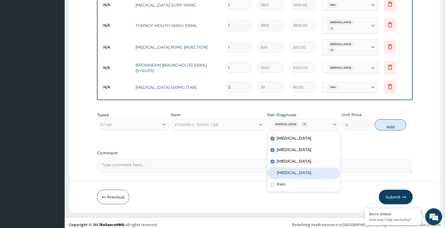
click at [296, 171] on label "Acute sinusitis" at bounding box center [294, 173] width 35 height 6
checkbox input "true"
drag, startPoint x: 296, startPoint y: 179, endPoint x: 363, endPoint y: 152, distance: 71.6
click at [304, 175] on div "Gingivitis Malaria Upper respiratory infection Acute sinusitis Pain" at bounding box center [304, 162] width 73 height 60
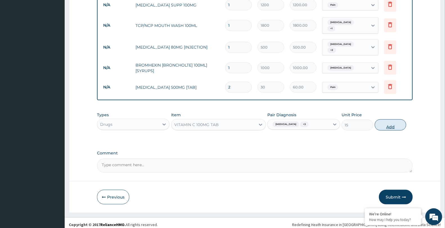
click at [380, 122] on button "Add" at bounding box center [391, 125] width 32 height 11
type input "0"
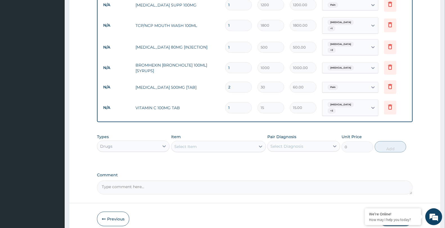
type input "0.00"
type input "1"
type input "15.00"
type input "15"
type input "225.00"
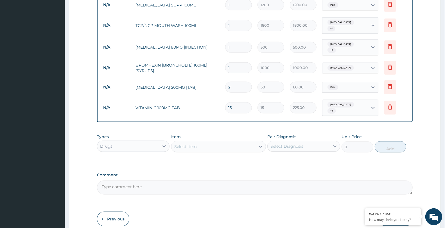
type input "15"
click at [218, 142] on div "Select Item" at bounding box center [214, 146] width 84 height 9
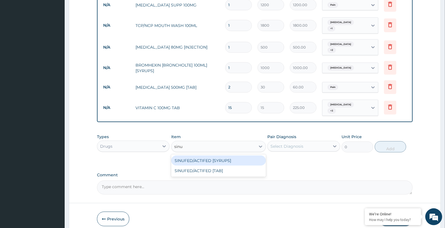
type input "sinuf"
click at [215, 156] on div "SINUFED/ACTIFED [SYRUPS]" at bounding box center [218, 161] width 95 height 10
type input "2000"
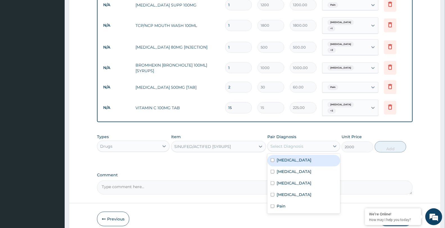
click at [279, 144] on div "Select Diagnosis" at bounding box center [287, 147] width 33 height 6
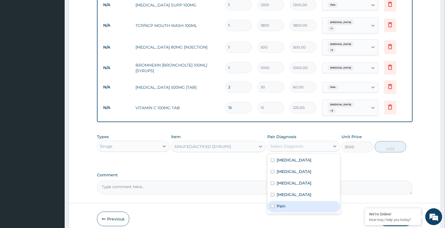
click at [303, 201] on div "Pain" at bounding box center [304, 207] width 73 height 12
checkbox input "true"
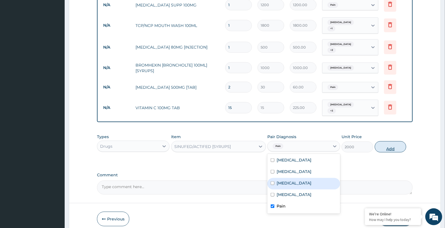
click at [388, 142] on button "Add" at bounding box center [391, 147] width 32 height 11
type input "0"
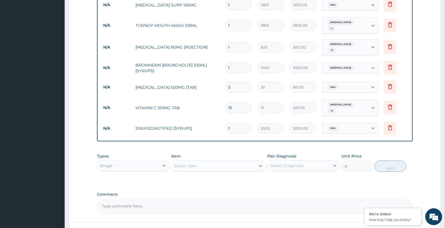
click at [215, 162] on div "Select Item" at bounding box center [214, 166] width 84 height 9
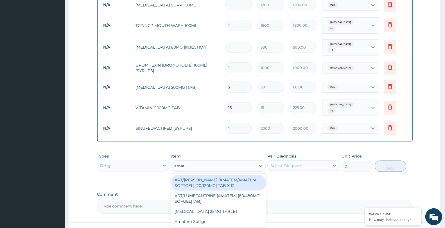
type input "amate"
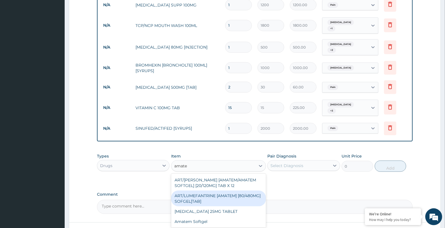
drag, startPoint x: 221, startPoint y: 194, endPoint x: 306, endPoint y: 166, distance: 89.8
click at [225, 192] on div "ART/LUMEFANTRINE [AMATEM] [80/480MG] SOFGEL[TAB]" at bounding box center [218, 199] width 95 height 16
type input "500"
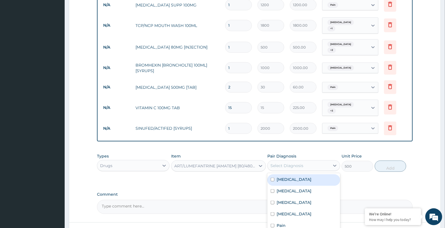
click at [310, 163] on div "Select Diagnosis" at bounding box center [299, 166] width 62 height 9
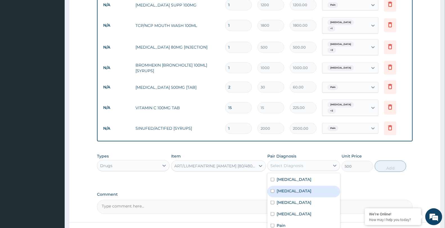
click at [304, 186] on div "Malaria" at bounding box center [304, 192] width 73 height 12
checkbox input "true"
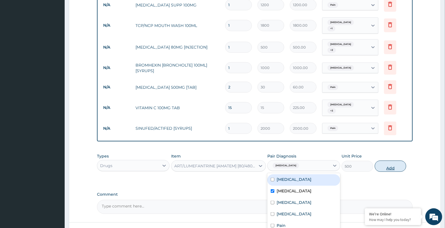
click at [387, 161] on button "Add" at bounding box center [391, 166] width 32 height 11
type input "0"
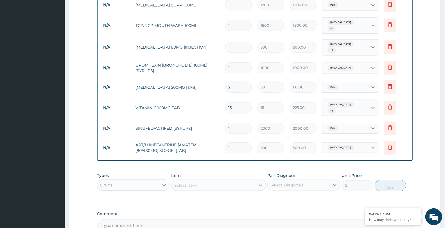
type input "0.00"
type input "6"
type input "3000.00"
type input "6"
click at [193, 183] on div "Select Item" at bounding box center [185, 186] width 23 height 6
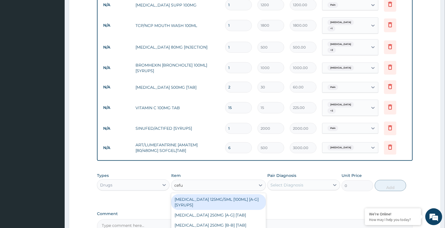
type input "cefur"
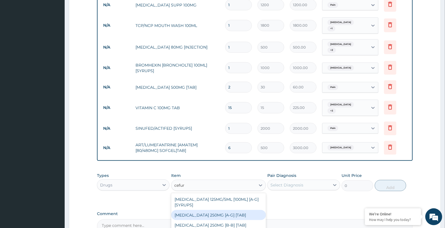
click at [227, 212] on div "CEFUROXIME 250MG [A-G] [TAB]" at bounding box center [218, 215] width 95 height 10
type input "300"
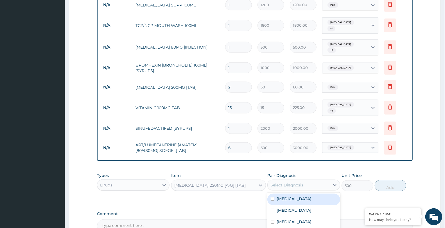
click at [290, 183] on div "Select Diagnosis" at bounding box center [287, 186] width 33 height 6
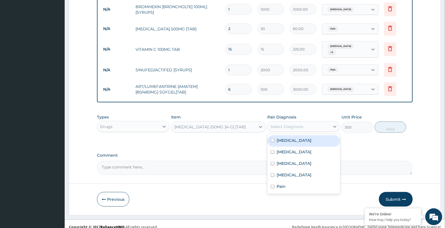
scroll to position [426, 0]
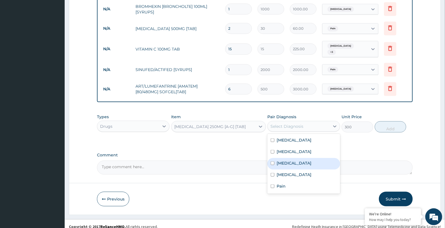
click at [293, 161] on label "Upper respiratory infection" at bounding box center [294, 164] width 35 height 6
checkbox input "true"
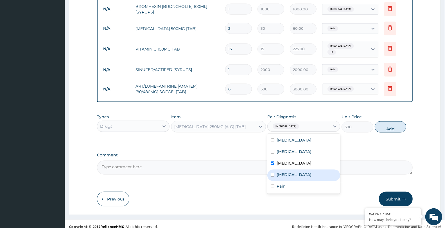
click at [290, 172] on label "Acute sinusitis" at bounding box center [294, 175] width 35 height 6
checkbox input "true"
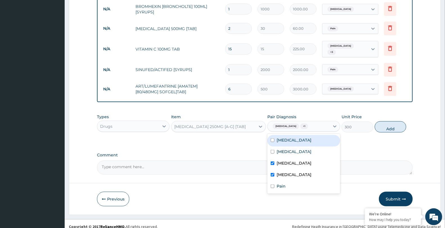
click at [287, 138] on label "Gingivitis" at bounding box center [294, 141] width 35 height 6
checkbox input "true"
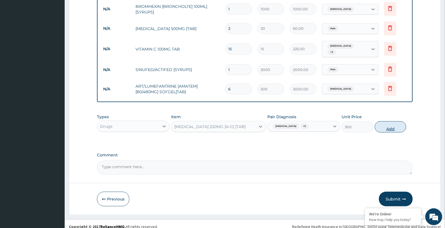
click at [390, 123] on button "Add" at bounding box center [391, 127] width 32 height 11
type input "0"
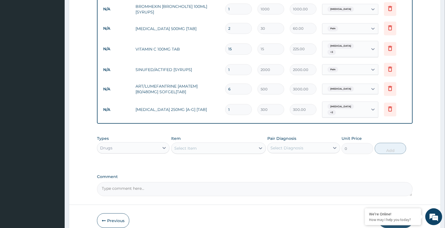
click at [239, 105] on input "1" at bounding box center [238, 109] width 27 height 11
type input "10"
type input "3000.00"
type input "10"
click at [193, 146] on div "Select Item" at bounding box center [185, 149] width 23 height 6
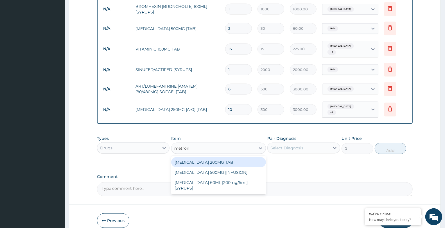
type input "metroni"
click at [226, 158] on div "METRONIDAZOLE 200MG TAB" at bounding box center [218, 163] width 95 height 10
type input "30"
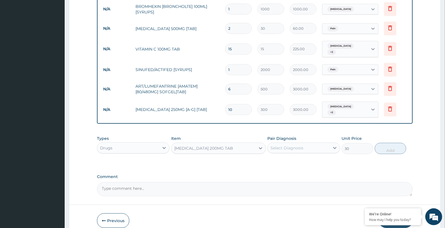
click at [309, 144] on div "Select Diagnosis" at bounding box center [299, 148] width 62 height 9
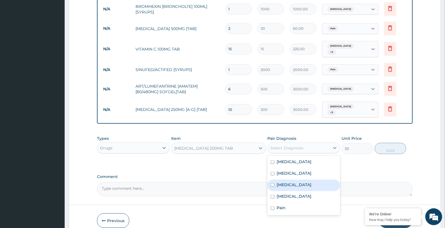
click at [297, 182] on label "Upper respiratory infection" at bounding box center [294, 185] width 35 height 6
checkbox input "true"
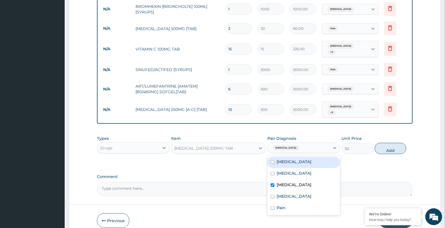
click at [291, 159] on label "Gingivitis" at bounding box center [294, 162] width 35 height 6
checkbox input "true"
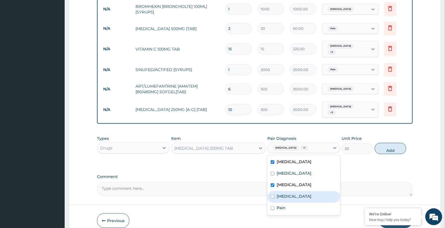
drag, startPoint x: 289, startPoint y: 192, endPoint x: 310, endPoint y: 181, distance: 24.0
click at [291, 194] on label "Acute sinusitis" at bounding box center [294, 197] width 35 height 6
checkbox input "true"
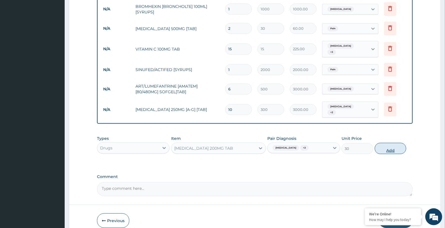
click at [383, 144] on button "Add" at bounding box center [391, 148] width 32 height 11
type input "0"
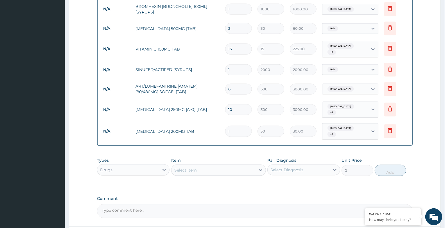
type input "15"
type input "450.00"
type input "15"
click at [195, 166] on div "Select Item" at bounding box center [214, 170] width 84 height 9
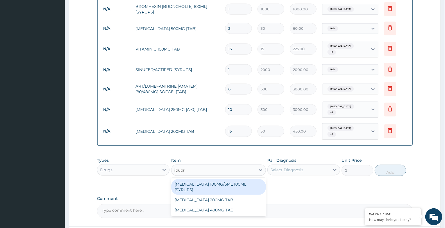
type input "ibupro"
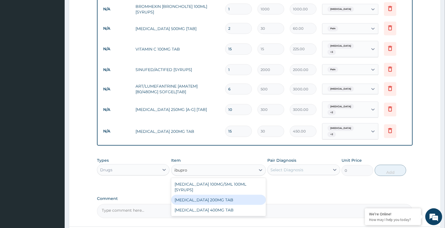
click at [206, 195] on div "IBUPROFEN 200MG TAB" at bounding box center [218, 200] width 95 height 10
type input "50"
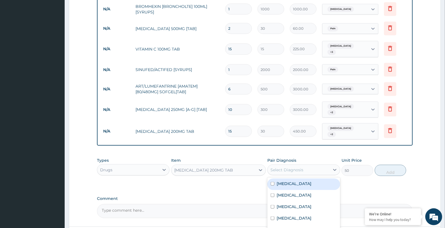
click at [274, 167] on div "Select Diagnosis" at bounding box center [287, 170] width 33 height 6
click at [291, 225] on div "Pain" at bounding box center [304, 231] width 73 height 12
checkbox input "true"
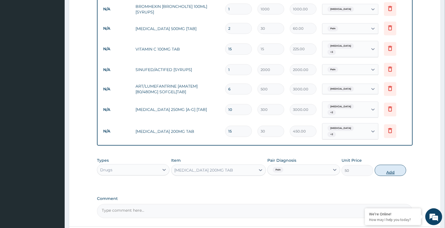
click at [393, 165] on button "Add" at bounding box center [391, 170] width 32 height 11
type input "0"
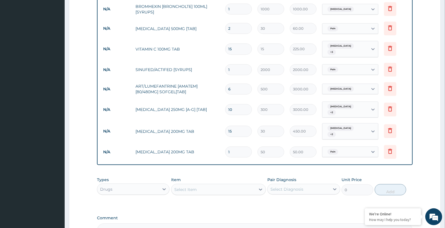
type input "16"
type input "800.00"
type input "15"
type input "750.00"
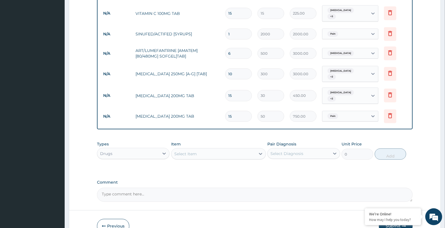
scroll to position [490, 0]
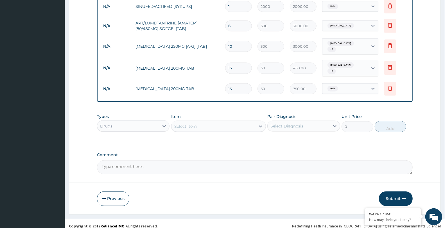
type input "15"
click at [180, 124] on div "Select Item" at bounding box center [185, 127] width 23 height 6
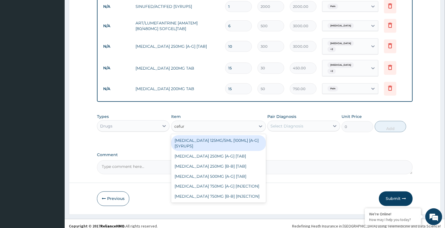
type input "cefuro"
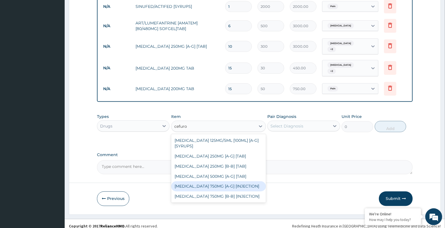
click at [218, 182] on div "CEFUROXIME 750MG [A-G] [INJECTION]" at bounding box center [218, 187] width 95 height 10
type input "3000"
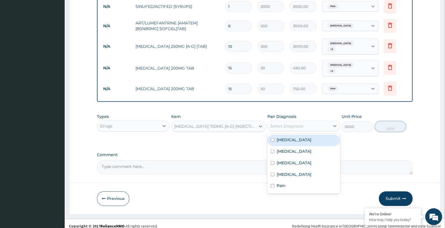
click at [283, 124] on div "Select Diagnosis" at bounding box center [299, 126] width 62 height 9
click at [283, 138] on div "Gingivitis" at bounding box center [304, 141] width 73 height 12
checkbox input "true"
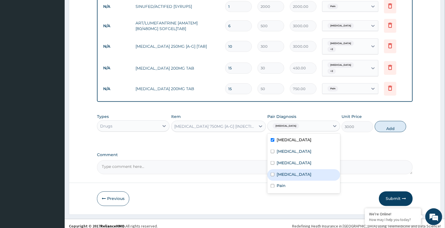
click at [292, 172] on label "Acute sinusitis" at bounding box center [294, 175] width 35 height 6
checkbox input "true"
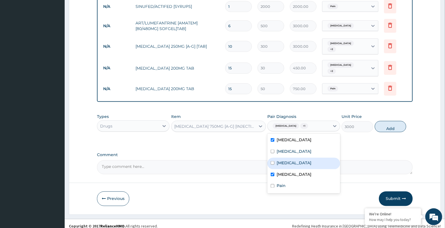
click at [290, 161] on div "Upper respiratory infection" at bounding box center [304, 164] width 73 height 12
checkbox input "true"
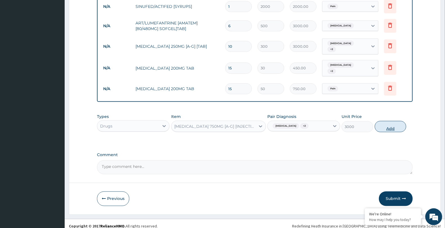
click at [387, 121] on button "Add" at bounding box center [391, 126] width 32 height 11
type input "0"
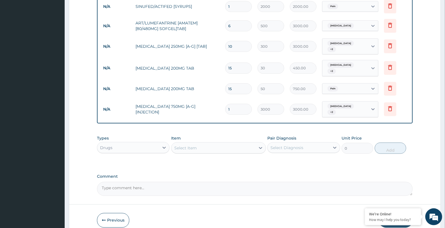
type input "0.00"
type input "5"
type input "15000.00"
type input "5"
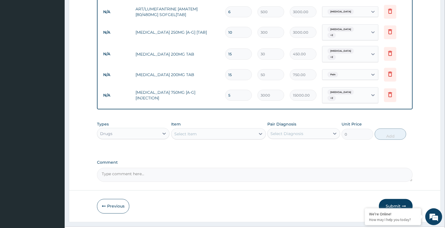
scroll to position [509, 0]
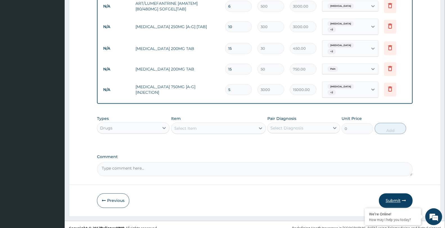
click at [390, 194] on button "Submit" at bounding box center [396, 201] width 34 height 15
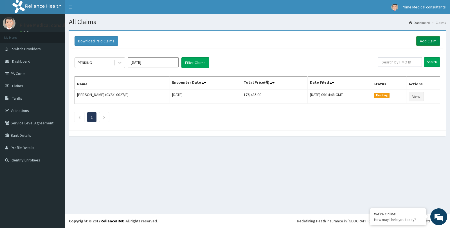
click at [421, 40] on link "Add Claim" at bounding box center [428, 41] width 24 height 10
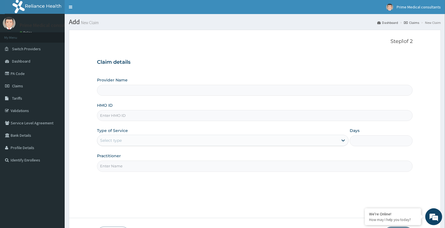
click at [108, 116] on input "HMO ID" at bounding box center [255, 115] width 316 height 11
type input "Prime Medical Consultants"
paste input "[PERSON_NAME]/10072/B"
type input "[PERSON_NAME]/10072/B"
click at [112, 142] on div "Select type" at bounding box center [111, 141] width 22 height 6
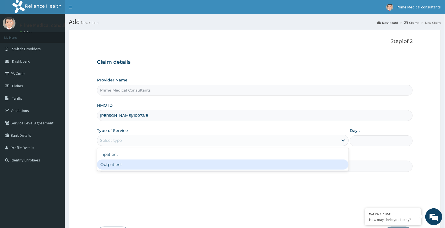
click at [118, 169] on div "Outpatient" at bounding box center [223, 165] width 252 height 10
type input "1"
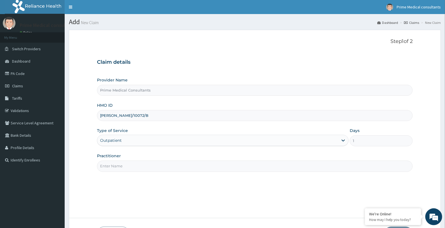
click at [123, 165] on input "Practitioner" at bounding box center [255, 166] width 316 height 11
type input "[PERSON_NAME]"
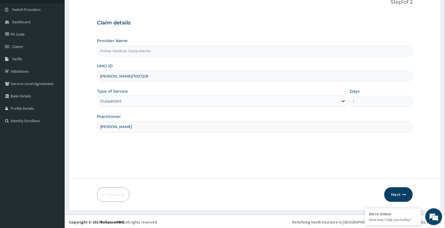
scroll to position [41, 0]
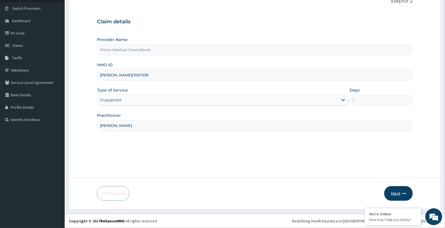
click at [394, 193] on button "Next" at bounding box center [399, 194] width 28 height 15
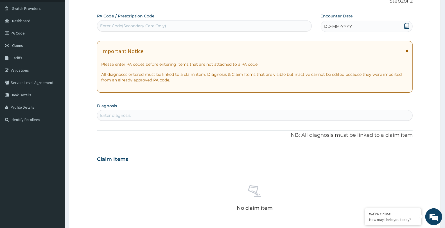
scroll to position [0, 0]
click at [335, 24] on span "DD-MM-YYYY" at bounding box center [339, 27] width 28 height 6
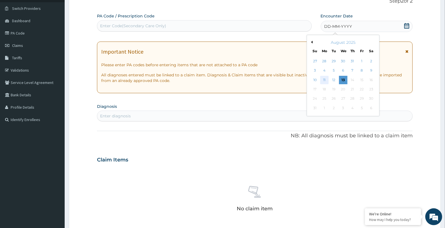
click at [326, 83] on div "11" at bounding box center [324, 80] width 8 height 8
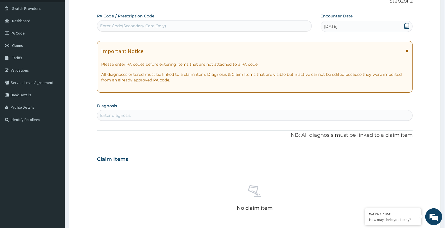
click at [133, 112] on div "Enter diagnosis" at bounding box center [254, 115] width 315 height 9
type input "DIABE"
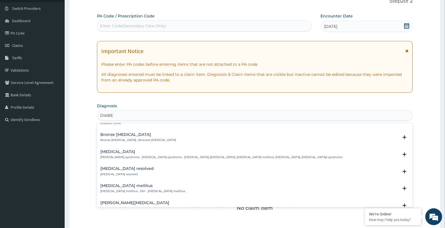
scroll to position [94, 0]
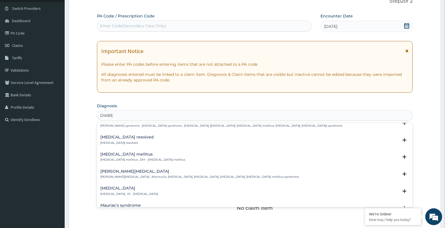
click at [141, 156] on h4 "[MEDICAL_DATA] mellitus" at bounding box center [142, 154] width 85 height 4
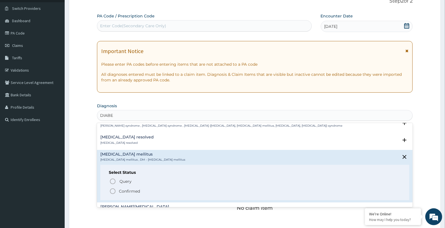
click at [110, 191] on circle "status option filled" at bounding box center [112, 191] width 5 height 5
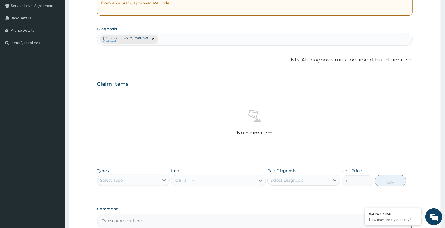
scroll to position [134, 0]
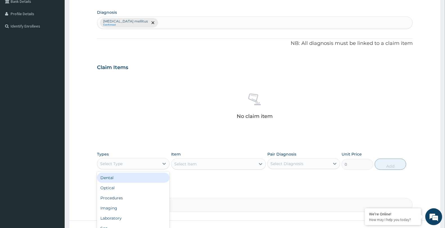
click at [148, 161] on div "Select Type" at bounding box center [128, 164] width 62 height 9
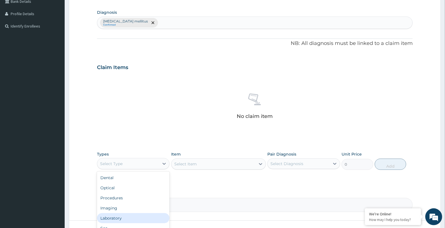
click at [130, 215] on div "Laboratory" at bounding box center [133, 219] width 73 height 10
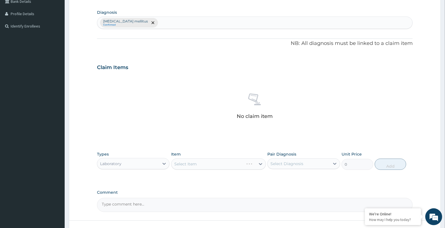
click at [192, 161] on div "Select Item" at bounding box center [218, 164] width 95 height 11
click at [198, 163] on div "Select Item" at bounding box center [218, 164] width 95 height 11
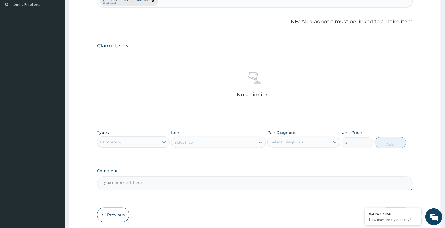
scroll to position [177, 0]
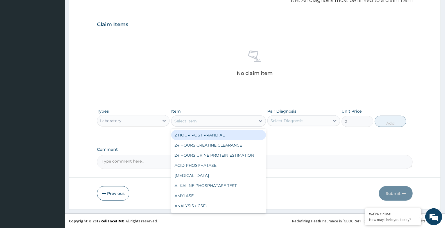
click at [199, 119] on div "Select Item" at bounding box center [214, 121] width 84 height 9
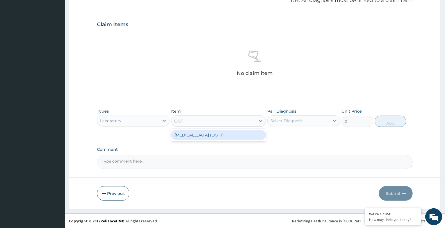
type input "OGTT"
click at [202, 137] on div "[MEDICAL_DATA] (OGTT)" at bounding box center [218, 135] width 95 height 10
type input "9500"
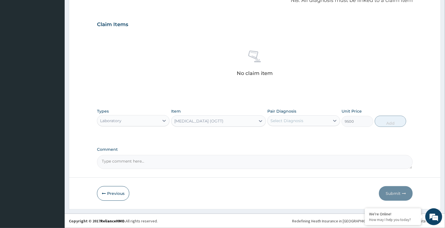
click at [282, 120] on div "Select Diagnosis" at bounding box center [287, 121] width 33 height 6
click at [284, 137] on label "[MEDICAL_DATA] mellitus" at bounding box center [303, 135] width 52 height 6
checkbox input "true"
click at [391, 121] on button "Add" at bounding box center [391, 121] width 32 height 11
type input "0"
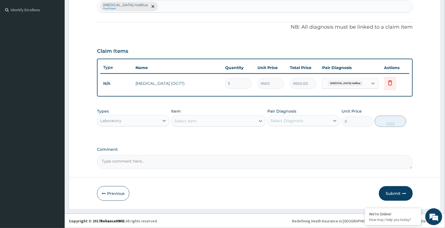
scroll to position [150, 0]
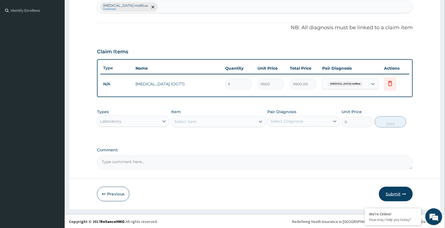
click at [400, 193] on button "Submit" at bounding box center [396, 194] width 34 height 15
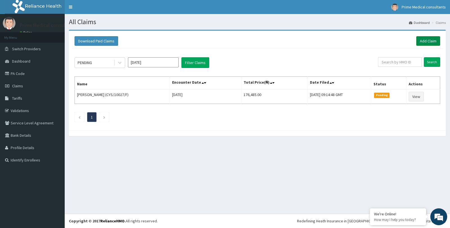
click at [420, 44] on link "Add Claim" at bounding box center [428, 41] width 24 height 10
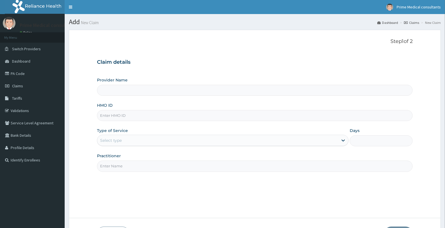
click at [112, 115] on input "HMO ID" at bounding box center [255, 115] width 316 height 11
paste input "PRL/10093/B"
click at [123, 80] on label "Provider Name" at bounding box center [112, 80] width 31 height 6
click at [123, 85] on input "Provider Name" at bounding box center [255, 90] width 316 height 11
click at [123, 89] on input "Provider Name" at bounding box center [255, 90] width 316 height 11
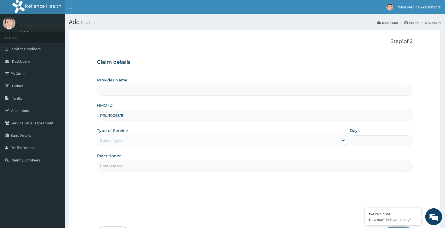
click at [131, 117] on input "PRL/10093/B" at bounding box center [255, 115] width 316 height 11
type input "P"
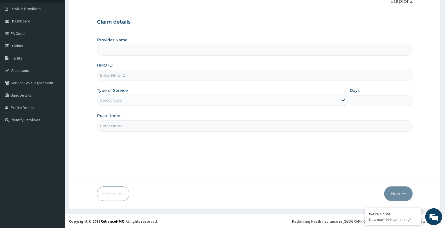
scroll to position [41, 0]
click at [127, 53] on input "Provider Name" at bounding box center [255, 49] width 316 height 11
type input "Prime Medical Consultants"
click at [104, 77] on input "HMO ID" at bounding box center [255, 75] width 316 height 11
paste input "PRL/10093/B"
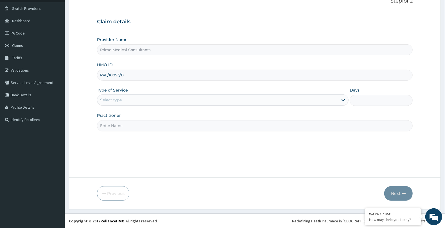
type input "PRL/10093/B"
click at [113, 100] on div "Select type" at bounding box center [111, 100] width 22 height 6
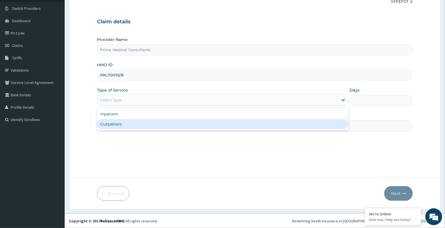
click at [108, 125] on div "Outpatient" at bounding box center [223, 124] width 252 height 10
type input "1"
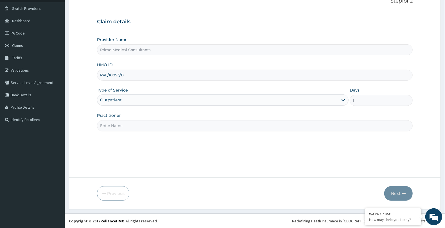
click at [118, 126] on input "Practitioner" at bounding box center [255, 125] width 316 height 11
type input "DR [PERSON_NAME]"
click at [397, 195] on button "Next" at bounding box center [399, 194] width 28 height 15
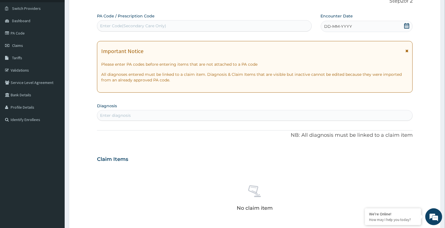
click at [346, 25] on span "DD-MM-YYYY" at bounding box center [339, 27] width 28 height 6
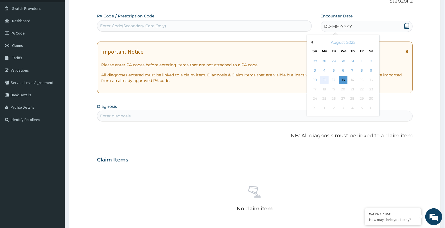
click at [325, 80] on div "11" at bounding box center [324, 80] width 8 height 8
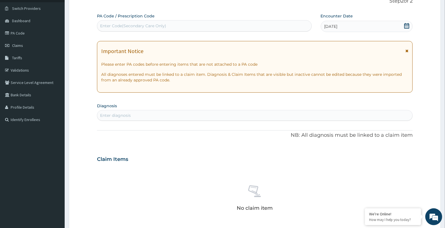
click at [192, 115] on div "Enter diagnosis" at bounding box center [254, 115] width 315 height 9
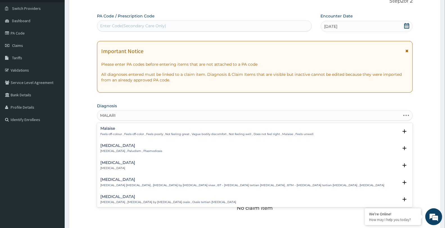
type input "[MEDICAL_DATA]"
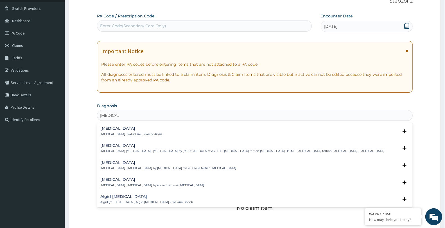
click at [114, 130] on h4 "[MEDICAL_DATA]" at bounding box center [131, 129] width 62 height 4
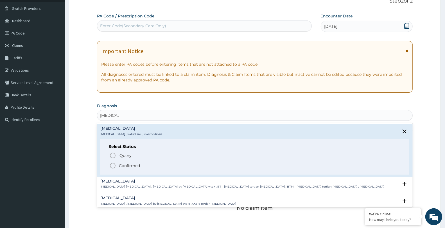
click at [112, 163] on circle "status option filled" at bounding box center [112, 165] width 5 height 5
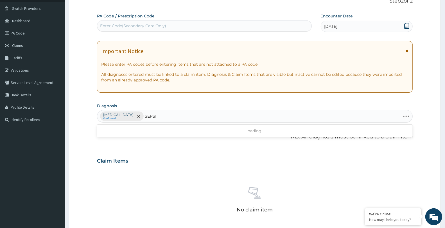
type input "[MEDICAL_DATA]"
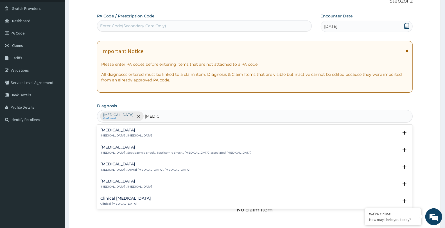
click at [116, 130] on h4 "[MEDICAL_DATA]" at bounding box center [126, 130] width 52 height 4
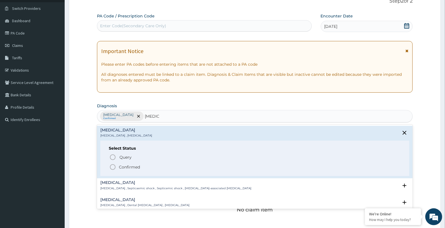
click at [112, 168] on icon "status option filled" at bounding box center [112, 167] width 7 height 7
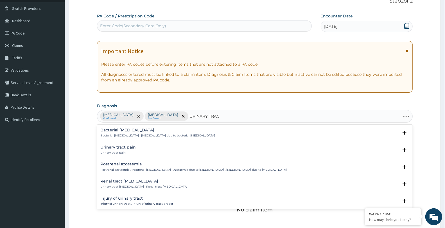
type input "URINARY TRACT"
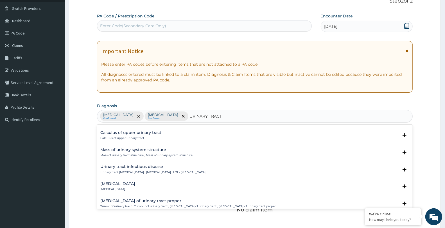
scroll to position [375, 0]
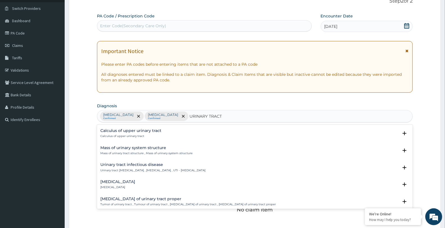
click at [141, 166] on h4 "Urinary tract infectious disease" at bounding box center [152, 165] width 105 height 4
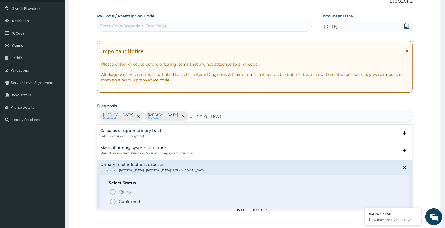
click at [113, 199] on circle "status option filled" at bounding box center [112, 201] width 5 height 5
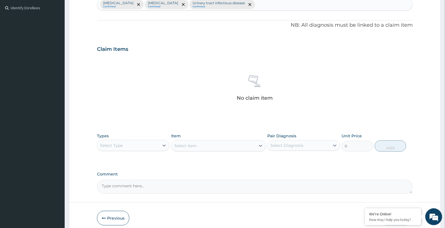
scroll to position [156, 0]
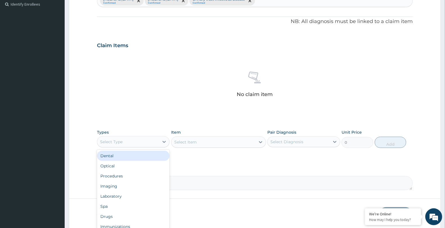
click at [141, 142] on div "Select Type" at bounding box center [128, 142] width 62 height 9
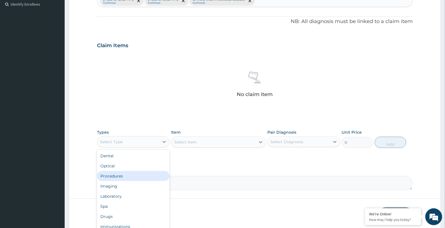
click at [129, 173] on div "Procedures" at bounding box center [133, 176] width 73 height 10
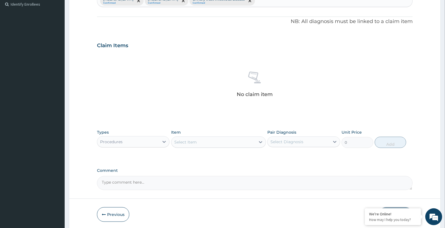
click at [192, 145] on div "Select Item" at bounding box center [214, 142] width 84 height 9
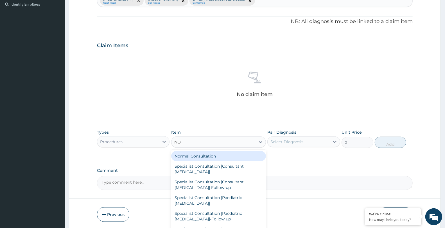
type input "NOR"
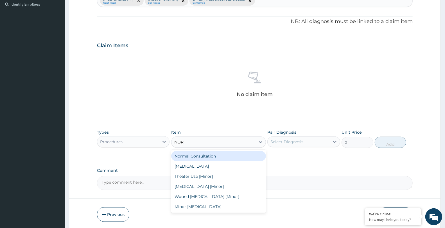
click at [195, 159] on div "Normal Consultation" at bounding box center [218, 156] width 95 height 10
type input "10000"
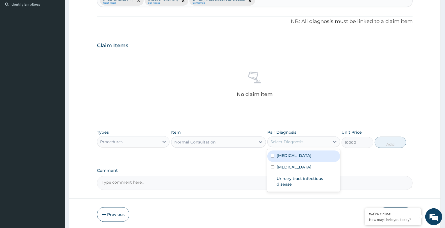
click at [279, 144] on div "Select Diagnosis" at bounding box center [287, 142] width 33 height 6
click at [279, 155] on label "Malaria" at bounding box center [294, 156] width 35 height 6
checkbox input "true"
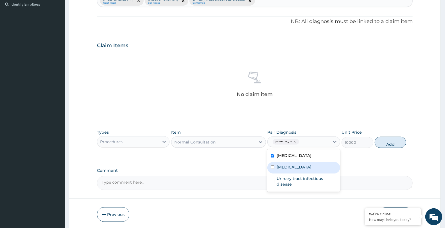
click at [282, 165] on label "Sepsis" at bounding box center [294, 168] width 35 height 6
checkbox input "true"
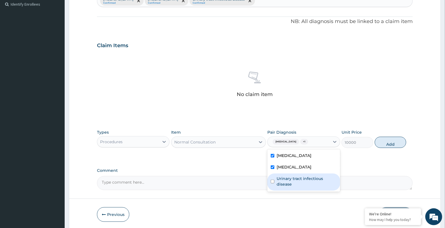
drag, startPoint x: 286, startPoint y: 180, endPoint x: 290, endPoint y: 175, distance: 7.0
click at [287, 179] on label "Urinary tract infectious disease" at bounding box center [307, 181] width 60 height 11
checkbox input "true"
click at [387, 142] on button "Add" at bounding box center [391, 142] width 32 height 11
type input "0"
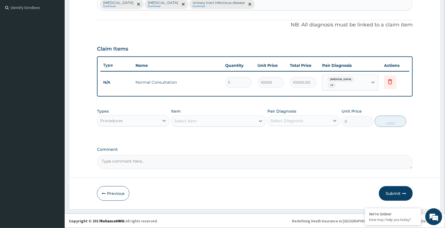
scroll to position [150, 0]
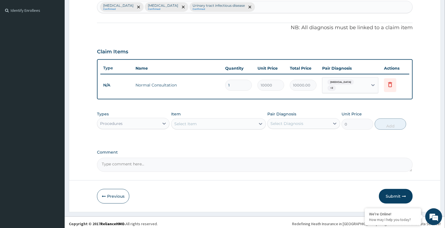
click at [196, 113] on div "Item Select Item" at bounding box center [218, 120] width 95 height 19
click at [133, 121] on div "Procedures" at bounding box center [128, 123] width 62 height 9
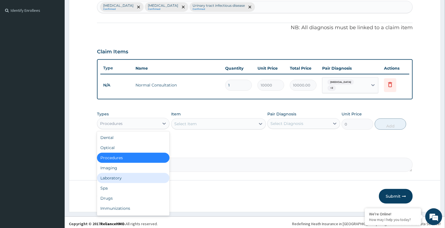
drag, startPoint x: 130, startPoint y: 177, endPoint x: 152, endPoint y: 151, distance: 34.3
click at [134, 167] on div "Dental Optical Procedures Imaging Laboratory Spa Drugs Immunizations Others Gym" at bounding box center [133, 174] width 73 height 84
click at [199, 120] on div "Select Item" at bounding box center [214, 124] width 84 height 9
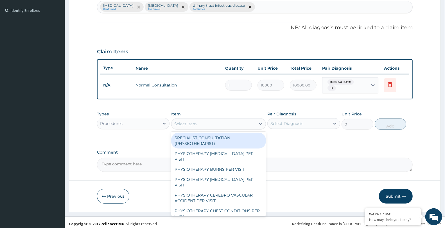
click at [131, 122] on div "Procedures" at bounding box center [128, 123] width 62 height 9
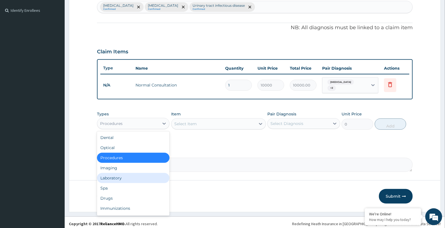
click at [124, 176] on div "Laboratory" at bounding box center [133, 178] width 73 height 10
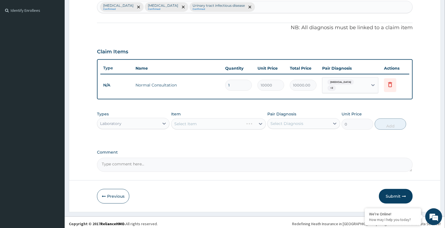
click at [189, 124] on div "Select Item" at bounding box center [218, 123] width 95 height 11
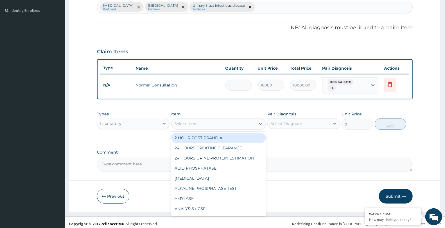
click at [190, 123] on div "Select Item" at bounding box center [185, 124] width 23 height 6
type input "URIN"
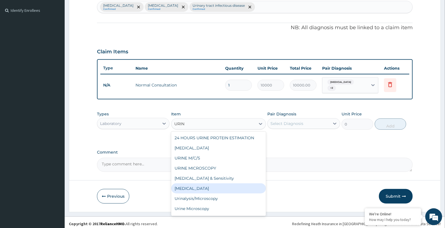
click at [200, 185] on div "Urinalysis" at bounding box center [218, 189] width 95 height 10
type input "4000"
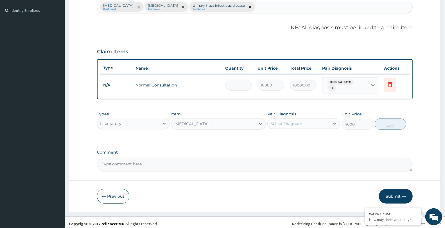
click at [289, 122] on div "Select Diagnosis" at bounding box center [287, 124] width 33 height 6
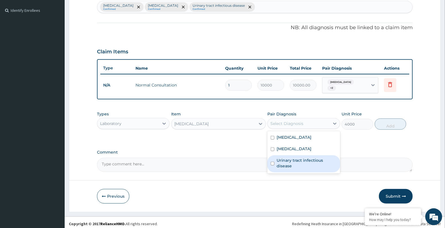
click at [285, 158] on label "Urinary tract infectious disease" at bounding box center [307, 163] width 60 height 11
checkbox input "true"
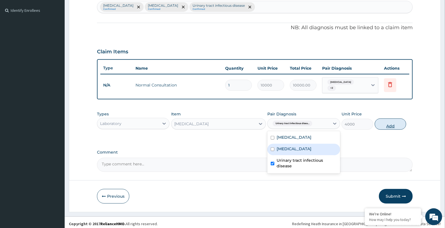
click at [384, 119] on button "Add" at bounding box center [391, 124] width 32 height 11
type input "0"
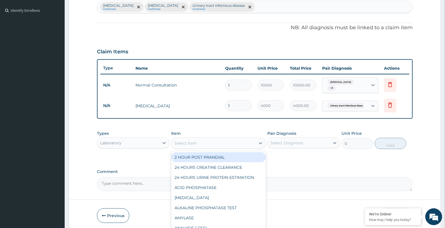
click at [187, 141] on div "Select Item" at bounding box center [185, 144] width 23 height 6
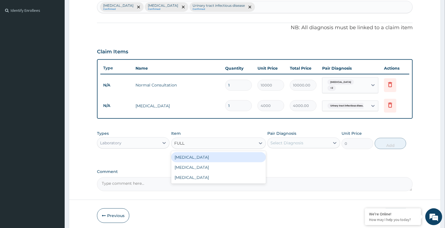
type input "FULL"
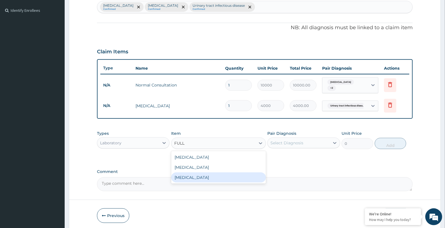
click at [192, 173] on div "FULL BLOOD COUNT" at bounding box center [218, 178] width 95 height 10
type input "5500"
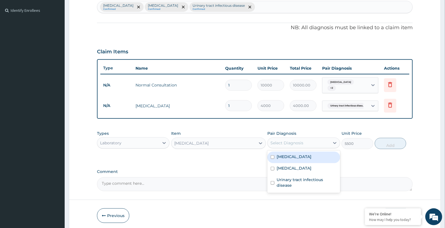
click at [302, 141] on div "Select Diagnosis" at bounding box center [287, 143] width 33 height 6
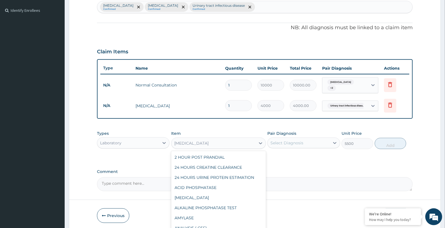
click at [197, 141] on div "FULL BLOOD COUNT" at bounding box center [191, 144] width 34 height 6
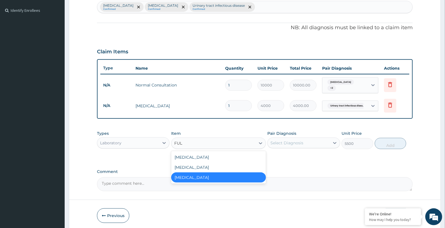
scroll to position [0, 0]
type input "FULL"
click at [193, 163] on div "Full blood count" at bounding box center [218, 168] width 95 height 10
type input "6500"
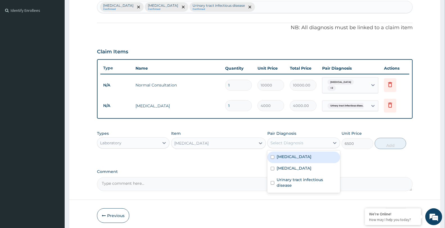
click at [308, 142] on div "Select Diagnosis" at bounding box center [299, 143] width 62 height 9
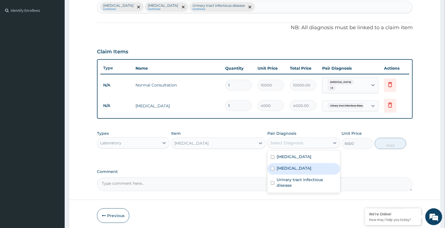
click at [296, 170] on div "Sepsis" at bounding box center [304, 169] width 73 height 12
checkbox input "true"
click at [378, 142] on button "Add" at bounding box center [391, 143] width 32 height 11
type input "0"
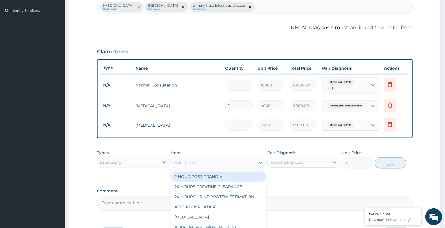
click at [196, 161] on div "Select Item" at bounding box center [185, 163] width 23 height 6
type input "MALARIA"
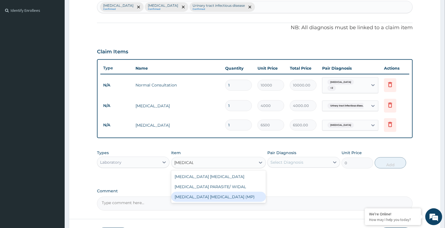
click at [201, 193] on div "Malaria Parasite (MP)" at bounding box center [218, 197] width 95 height 10
type input "2500"
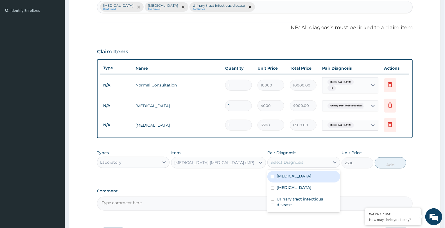
click at [294, 160] on div "Select Diagnosis" at bounding box center [287, 163] width 33 height 6
click at [289, 174] on label "Malaria" at bounding box center [294, 177] width 35 height 6
checkbox input "true"
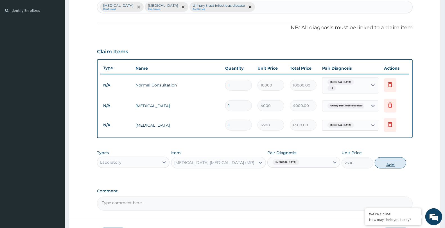
click at [391, 163] on button "Add" at bounding box center [391, 163] width 32 height 11
type input "0"
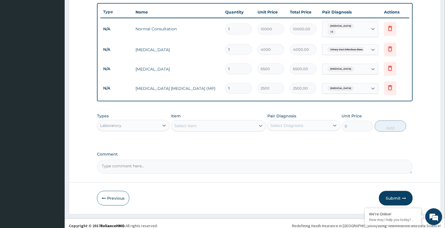
scroll to position [209, 0]
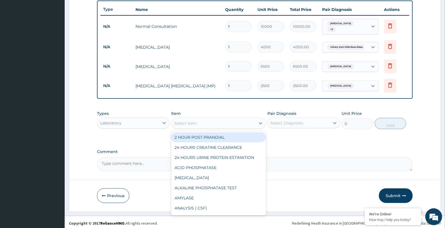
click at [183, 121] on div "Select Item" at bounding box center [185, 124] width 23 height 6
type input "ESR"
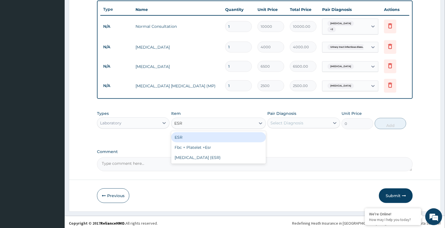
click at [198, 135] on div "ESR" at bounding box center [218, 138] width 95 height 10
type input "1100"
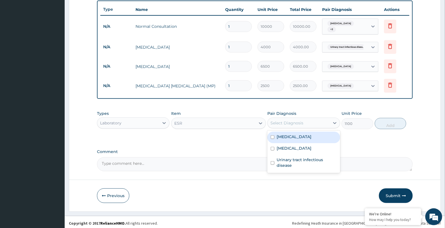
click at [294, 119] on div "Select Diagnosis" at bounding box center [299, 123] width 62 height 9
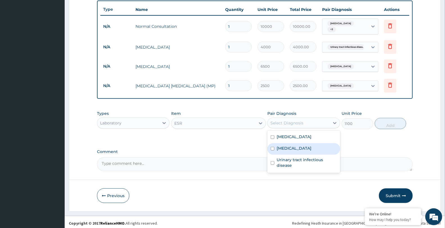
click at [293, 143] on div "Sepsis" at bounding box center [304, 149] width 73 height 12
checkbox input "true"
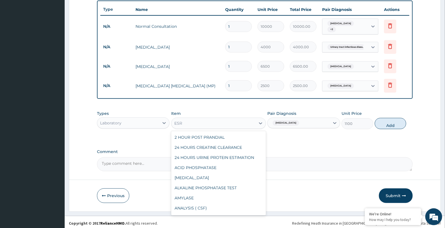
click at [214, 119] on div "ESR" at bounding box center [214, 123] width 84 height 9
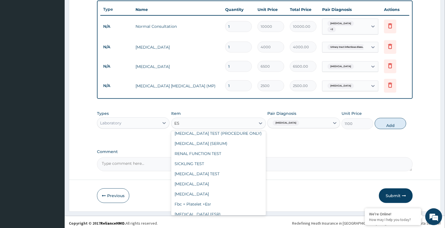
scroll to position [21, 0]
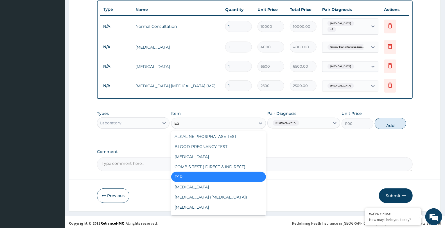
type input "ESR"
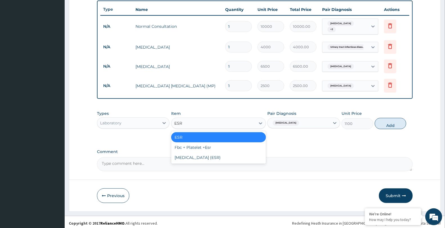
scroll to position [0, 0]
click at [204, 153] on div "Erythrocyte Sedimentation Rate (ESR)" at bounding box center [218, 158] width 95 height 10
type input "2500"
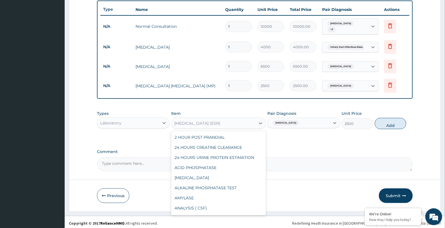
click at [214, 122] on div "Erythrocyte Sedimentation Rate (ESR)" at bounding box center [197, 124] width 46 height 6
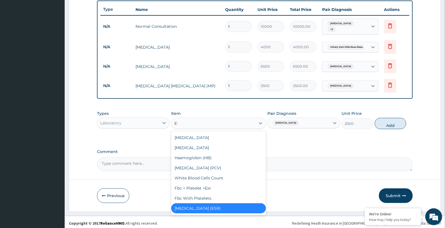
scroll to position [226, 0]
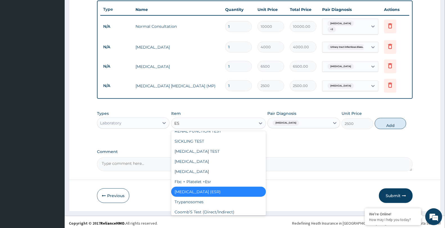
type input "ESR"
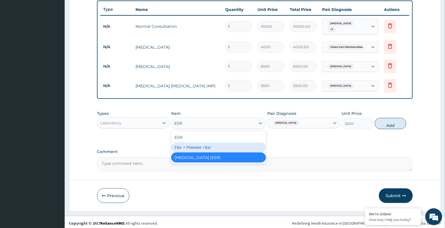
click at [207, 143] on div "Fbc + Platelet +Esr" at bounding box center [218, 148] width 95 height 10
type input "9000"
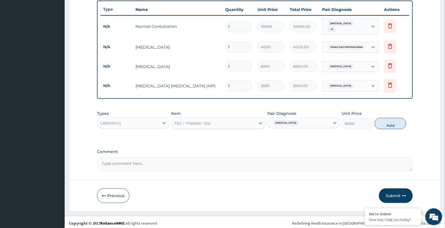
click at [303, 118] on div "Sepsis" at bounding box center [299, 123] width 62 height 10
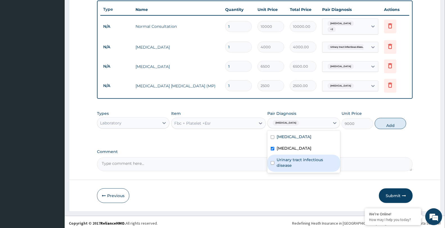
click at [289, 157] on label "Urinary tract infectious disease" at bounding box center [307, 162] width 60 height 11
checkbox input "true"
click at [386, 122] on button "Add" at bounding box center [391, 123] width 32 height 11
type input "0"
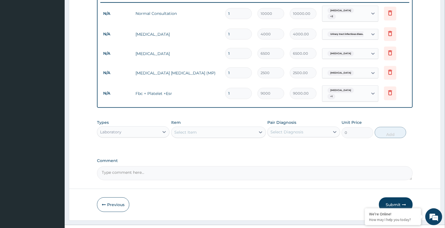
scroll to position [228, 0]
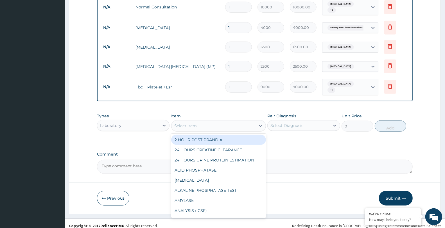
click at [202, 123] on div "Select Item" at bounding box center [214, 126] width 84 height 9
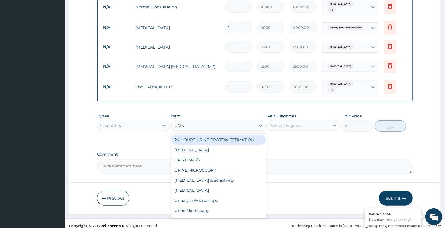
type input "URINE"
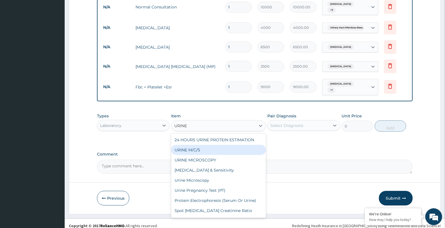
click at [195, 145] on div "URINE M/C/S" at bounding box center [218, 150] width 95 height 10
type input "1650"
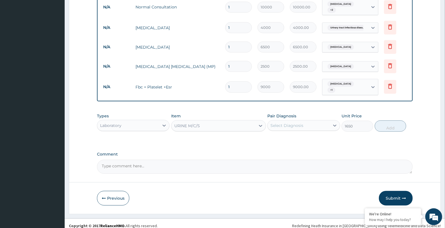
click at [312, 115] on div "Pair Diagnosis Select Diagnosis" at bounding box center [304, 122] width 73 height 19
click at [304, 122] on div "Select Diagnosis" at bounding box center [299, 125] width 62 height 9
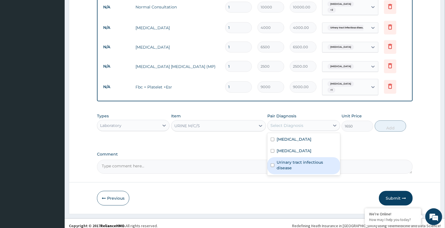
click at [279, 158] on div "Urinary tract infectious disease" at bounding box center [304, 166] width 73 height 17
checkbox input "true"
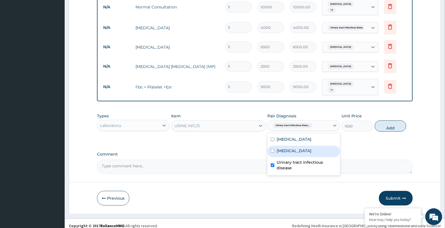
click at [282, 151] on div "Sepsis" at bounding box center [304, 152] width 73 height 12
checkbox input "true"
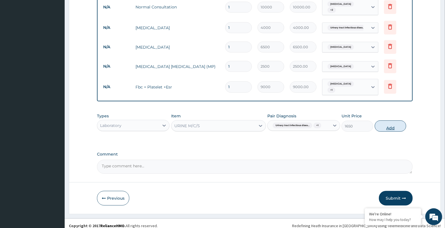
click at [382, 122] on button "Add" at bounding box center [391, 126] width 32 height 11
type input "0"
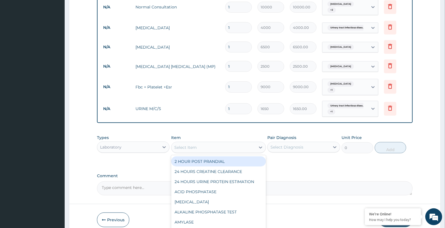
click at [214, 143] on div "Select Item" at bounding box center [214, 147] width 84 height 9
type input "URINE"
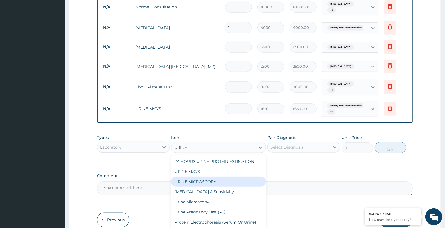
click at [205, 180] on div "URINE MICROSCOPY" at bounding box center [218, 182] width 95 height 10
type input "880"
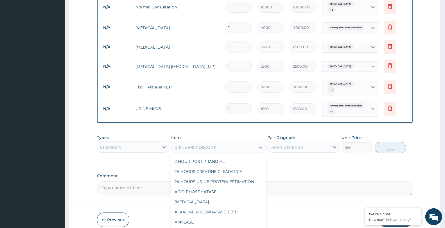
drag, startPoint x: 210, startPoint y: 141, endPoint x: 199, endPoint y: 151, distance: 14.2
click at [207, 145] on div "URINE MICROSCOPY" at bounding box center [195, 148] width 42 height 6
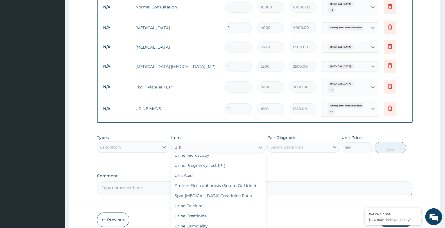
scroll to position [1, 0]
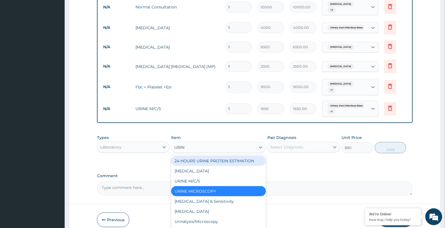
type input "URINE"
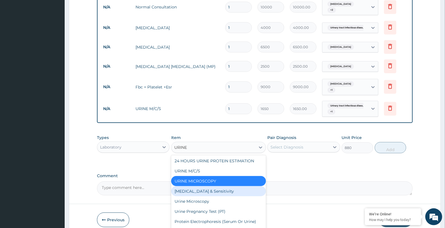
click at [235, 190] on div "Urine Culture & Sensitivity" at bounding box center [218, 192] width 95 height 10
type input "5500"
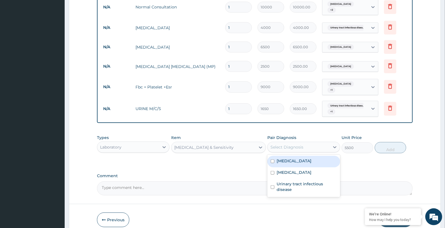
click at [277, 145] on div "Select Diagnosis" at bounding box center [287, 148] width 33 height 6
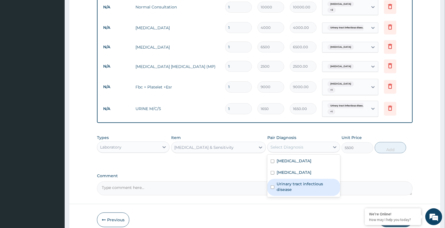
drag, startPoint x: 281, startPoint y: 180, endPoint x: 348, endPoint y: 157, distance: 70.9
click at [285, 181] on label "Urinary tract infectious disease" at bounding box center [307, 186] width 60 height 11
checkbox input "true"
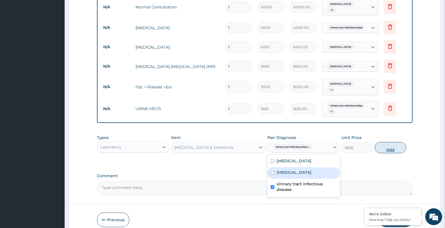
click at [391, 143] on button "Add" at bounding box center [391, 147] width 32 height 11
type input "0"
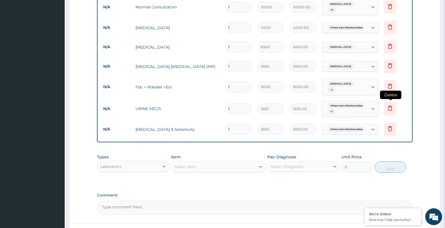
click at [392, 106] on icon at bounding box center [391, 108] width 4 height 5
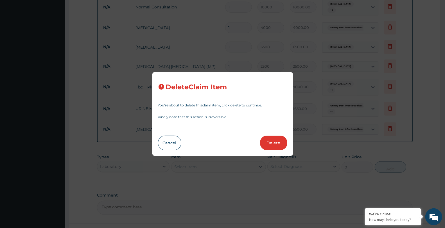
click at [278, 142] on button "Delete" at bounding box center [273, 143] width 27 height 15
type input "5500"
type input "5500.00"
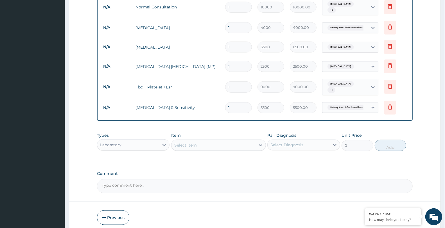
click at [151, 141] on div "Laboratory" at bounding box center [128, 145] width 62 height 9
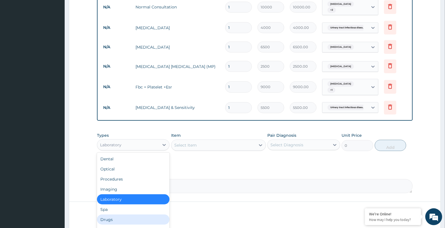
drag, startPoint x: 131, startPoint y: 213, endPoint x: 162, endPoint y: 193, distance: 36.8
click at [132, 215] on div "Drugs" at bounding box center [133, 220] width 73 height 10
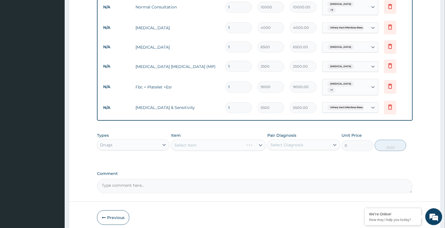
click at [199, 140] on div "Select Item" at bounding box center [218, 145] width 95 height 11
click at [199, 141] on div "Select Item" at bounding box center [214, 145] width 84 height 9
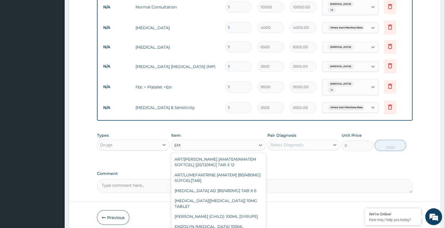
type input "E"
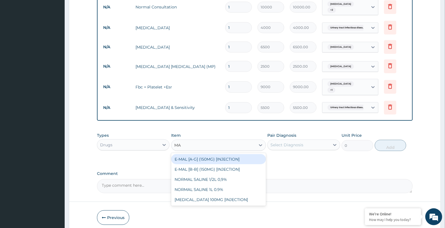
type input "MAL"
click at [209, 155] on div "E-MAL [A-G] (150MG) [INJECTION]" at bounding box center [218, 159] width 95 height 10
type input "1000"
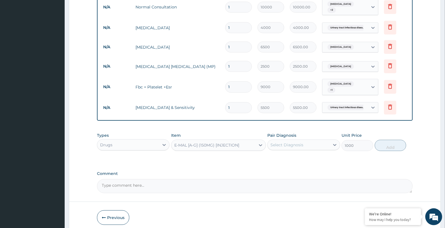
click at [282, 142] on div "Select Diagnosis" at bounding box center [287, 145] width 33 height 6
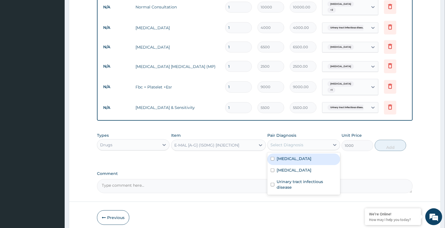
drag, startPoint x: 287, startPoint y: 154, endPoint x: 339, endPoint y: 151, distance: 51.6
click at [288, 156] on label "Malaria" at bounding box center [294, 159] width 35 height 6
checkbox input "true"
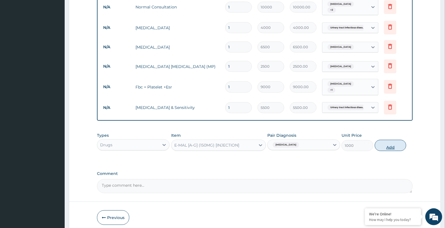
click at [387, 140] on button "Add" at bounding box center [391, 145] width 32 height 11
type input "0"
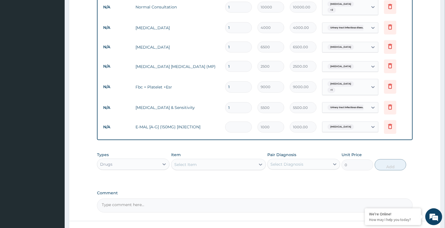
type input "0.00"
type input "3"
type input "3000.00"
type input "3"
click at [223, 162] on div "Select Item" at bounding box center [214, 164] width 84 height 9
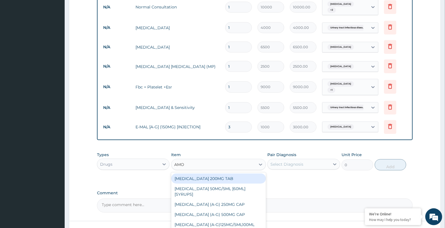
type input "AMOX"
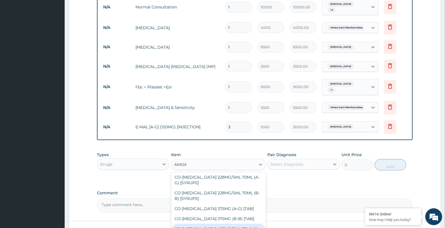
scroll to position [118, 0]
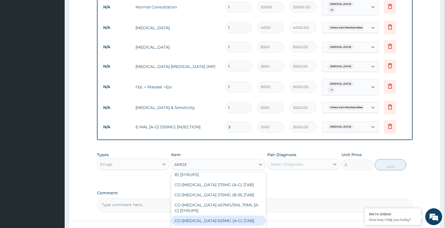
click at [222, 216] on div "CO-AMOXIL 625MG (A-G) [TAB]" at bounding box center [218, 221] width 95 height 10
type input "350"
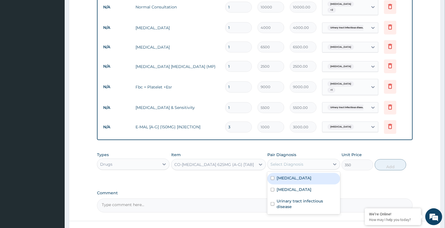
click at [283, 163] on div "Select Diagnosis" at bounding box center [299, 164] width 62 height 9
click at [286, 185] on div "Sepsis" at bounding box center [304, 191] width 73 height 12
checkbox input "true"
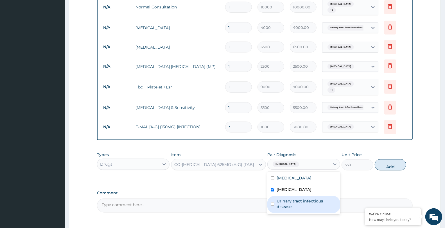
click at [316, 200] on label "Urinary tract infectious disease" at bounding box center [307, 204] width 60 height 11
checkbox input "true"
click at [396, 163] on button "Add" at bounding box center [391, 165] width 32 height 11
type input "0"
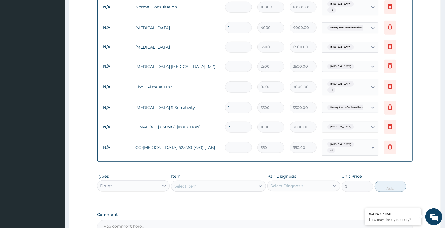
type input "0.00"
type input "6"
type input "2100.00"
type input "6"
click at [182, 184] on div "Select Item" at bounding box center [185, 187] width 23 height 6
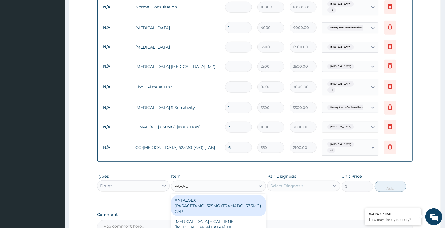
type input "PARACE"
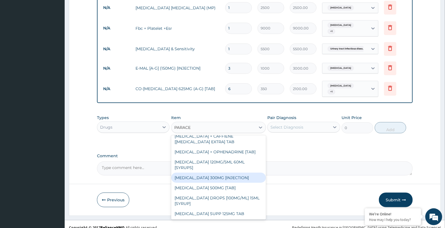
scroll to position [31, 0]
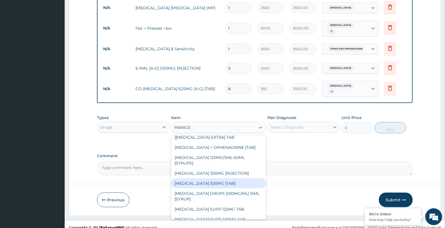
click at [225, 179] on div "PARACETAMOL 500MG [TAB]" at bounding box center [218, 184] width 95 height 10
type input "30"
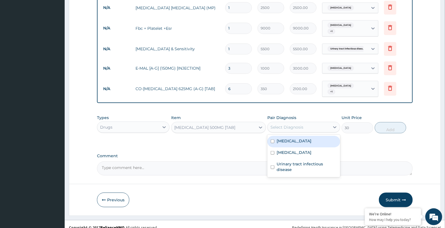
click at [284, 125] on div "Select Diagnosis" at bounding box center [287, 128] width 33 height 6
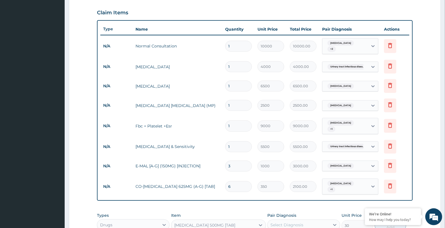
scroll to position [131, 0]
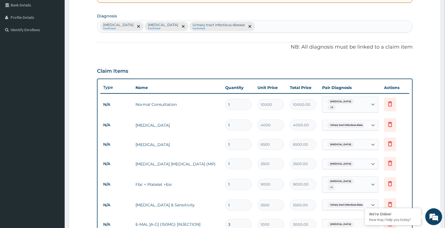
click at [230, 21] on div "Malaria Confirmed Sepsis Confirmed Urinary tract infectious disease Confirmed" at bounding box center [254, 27] width 315 height 12
type input "PAIN"
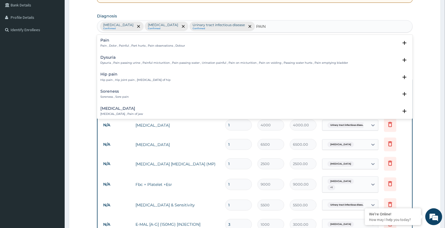
click at [129, 41] on h4 "Pain" at bounding box center [142, 40] width 85 height 4
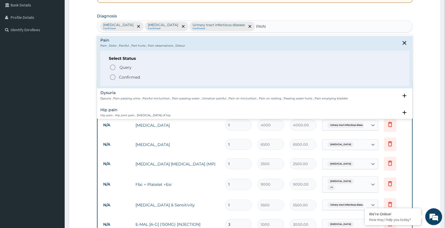
click at [115, 73] on div "Query Query covers suspected (?), Keep in view (kiv), Ruled out (r/o) Confirmed" at bounding box center [255, 72] width 292 height 17
click at [110, 75] on icon "status option filled" at bounding box center [112, 77] width 7 height 7
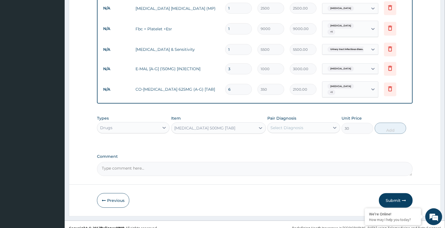
scroll to position [287, 0]
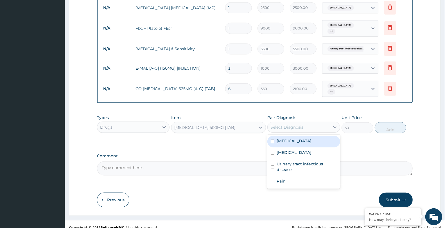
click at [297, 125] on div "Select Diagnosis" at bounding box center [287, 128] width 33 height 6
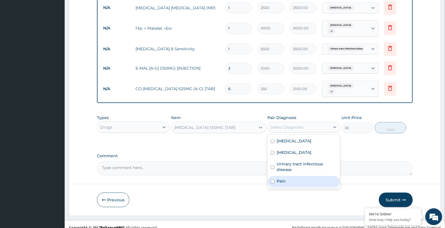
click at [293, 176] on div "Pain" at bounding box center [304, 182] width 73 height 12
checkbox input "true"
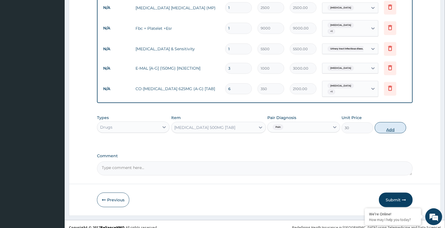
click at [388, 122] on button "Add" at bounding box center [391, 127] width 32 height 11
type input "0"
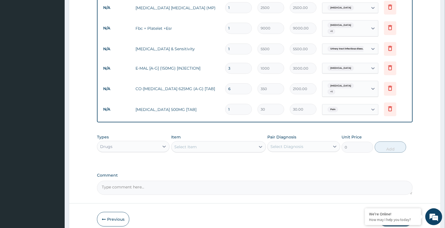
type input "18"
type input "540.00"
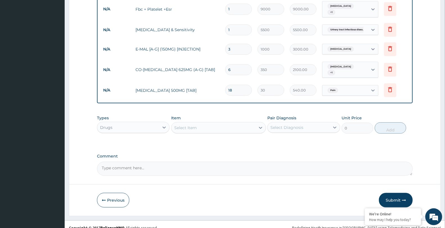
scroll to position [307, 0]
type input "18"
click at [388, 194] on button "Submit" at bounding box center [396, 200] width 34 height 15
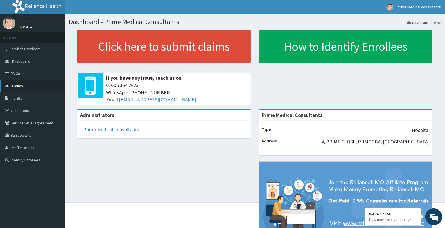
click at [22, 84] on span "Claims" at bounding box center [17, 86] width 11 height 5
click at [15, 80] on link "Claims" at bounding box center [32, 86] width 65 height 12
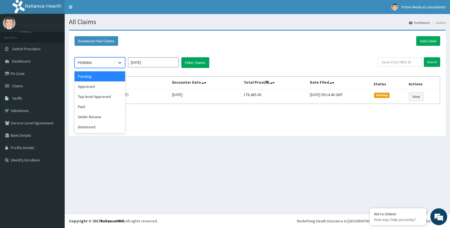
drag, startPoint x: 107, startPoint y: 58, endPoint x: 104, endPoint y: 75, distance: 17.5
click at [106, 64] on div "PENDING" at bounding box center [94, 62] width 39 height 9
click at [100, 85] on div "Approved" at bounding box center [100, 87] width 51 height 10
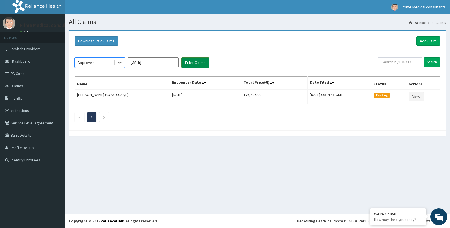
click at [199, 63] on button "Filter Claims" at bounding box center [195, 62] width 28 height 11
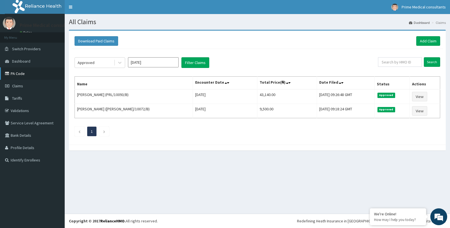
click at [21, 75] on link "PA Code" at bounding box center [32, 74] width 65 height 12
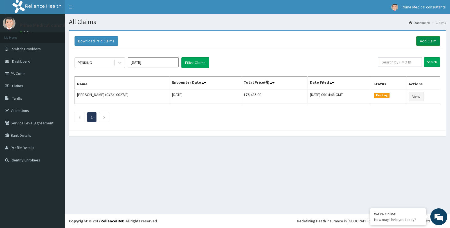
click at [425, 40] on link "Add Claim" at bounding box center [428, 41] width 24 height 10
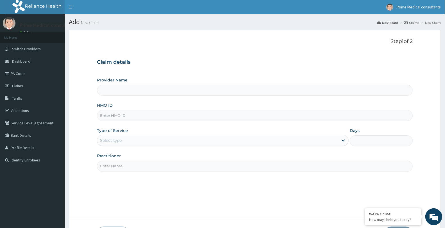
type input "Prime Medical Consultants"
click at [111, 114] on input "HMO ID" at bounding box center [255, 115] width 316 height 11
paste input "MCM/10005/A"
type input "MCM/10005/A"
click at [127, 141] on div "Select type" at bounding box center [217, 140] width 241 height 9
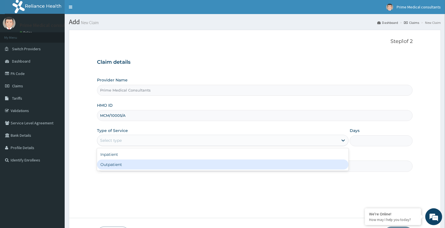
click at [120, 164] on div "Outpatient" at bounding box center [223, 165] width 252 height 10
type input "1"
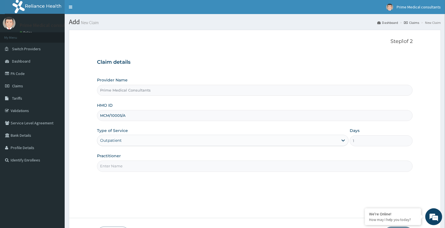
click at [120, 165] on input "Practitioner" at bounding box center [255, 166] width 316 height 11
type input "DR [PERSON_NAME]"
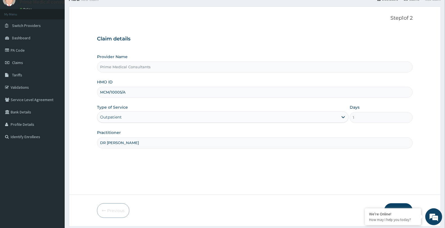
scroll to position [41, 0]
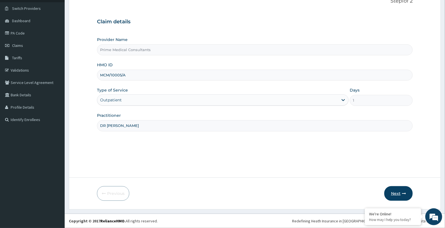
click at [400, 192] on button "Next" at bounding box center [399, 194] width 28 height 15
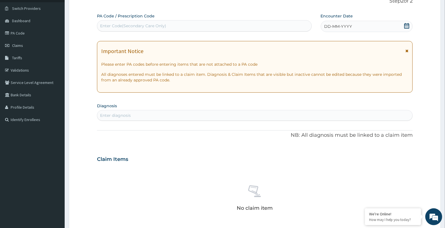
scroll to position [0, 0]
click at [151, 23] on div "Enter Code(Secondary Care Only)" at bounding box center [133, 26] width 66 height 6
paste input "PA/668595"
type input "PA/668595"
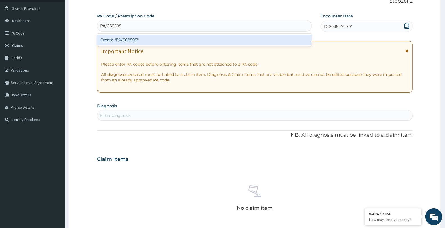
click at [127, 39] on div "Create "PA/668595"" at bounding box center [204, 40] width 215 height 10
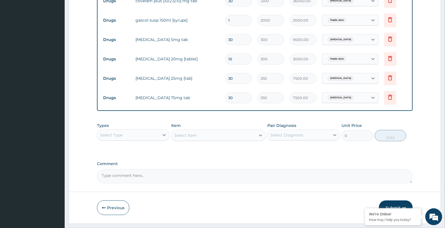
scroll to position [267, 0]
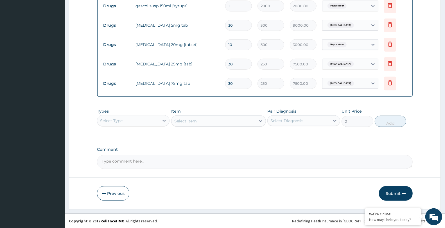
click at [148, 119] on div "Select Type" at bounding box center [128, 120] width 62 height 9
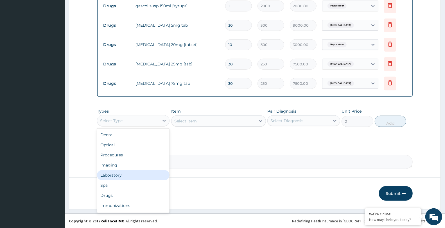
scroll to position [19, 0]
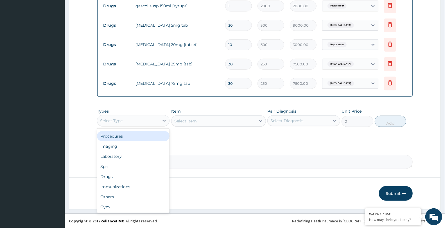
click at [130, 139] on div "Procedures" at bounding box center [133, 136] width 73 height 10
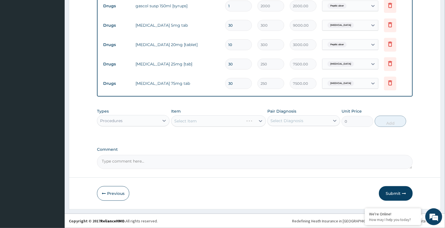
click at [199, 119] on div "Select Item" at bounding box center [218, 121] width 95 height 11
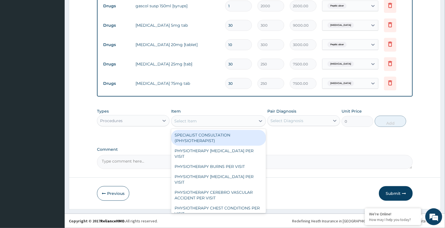
click at [200, 122] on div "Select Item" at bounding box center [214, 121] width 84 height 9
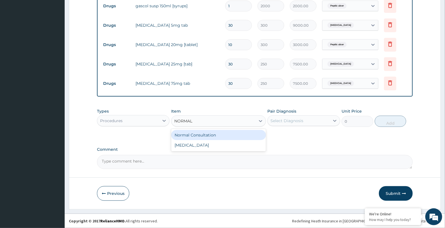
type input "NORMAL"
click at [193, 133] on div "Normal Consultation" at bounding box center [218, 135] width 95 height 10
type input "10000"
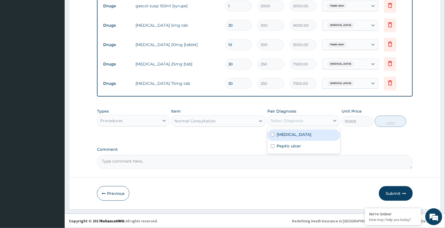
click at [287, 119] on div "Select Diagnosis" at bounding box center [287, 121] width 33 height 6
click at [286, 136] on label "[MEDICAL_DATA]" at bounding box center [294, 135] width 35 height 6
checkbox input "true"
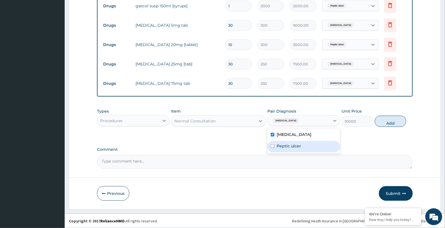
drag, startPoint x: 286, startPoint y: 147, endPoint x: 336, endPoint y: 141, distance: 49.7
click at [287, 148] on label "Peptic ulcer" at bounding box center [289, 146] width 24 height 6
checkbox input "true"
click at [392, 123] on button "Add" at bounding box center [391, 121] width 32 height 11
type input "0"
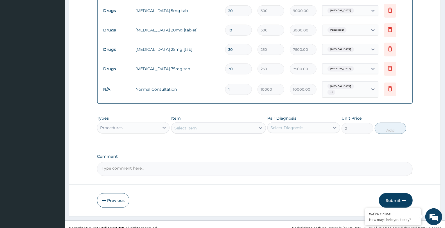
scroll to position [289, 0]
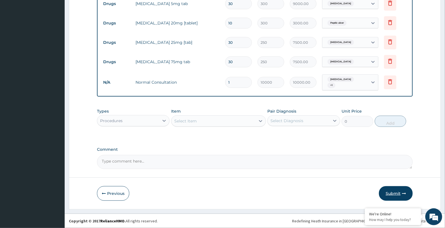
click at [392, 190] on button "Submit" at bounding box center [396, 194] width 34 height 15
